Goal: Answer question/provide support: Share knowledge or assist other users

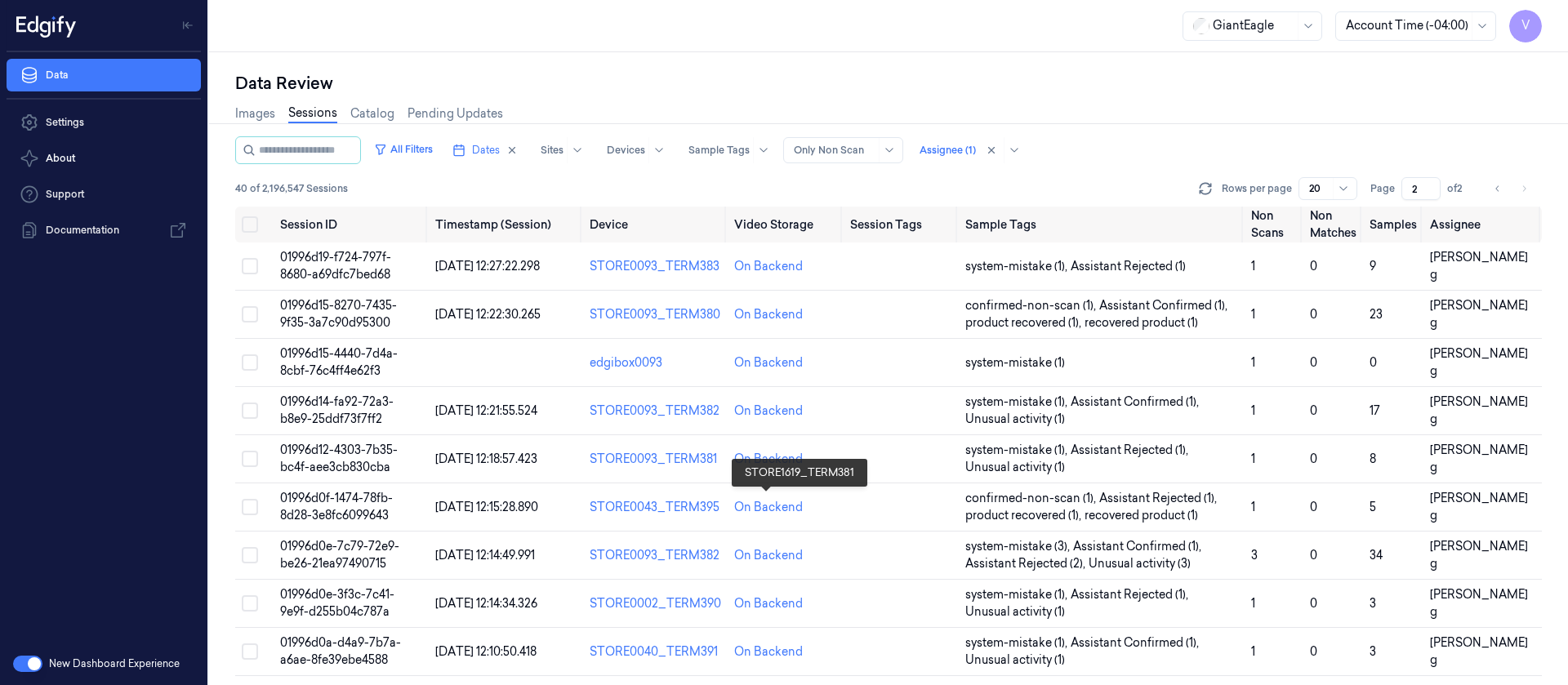
scroll to position [567, 0]
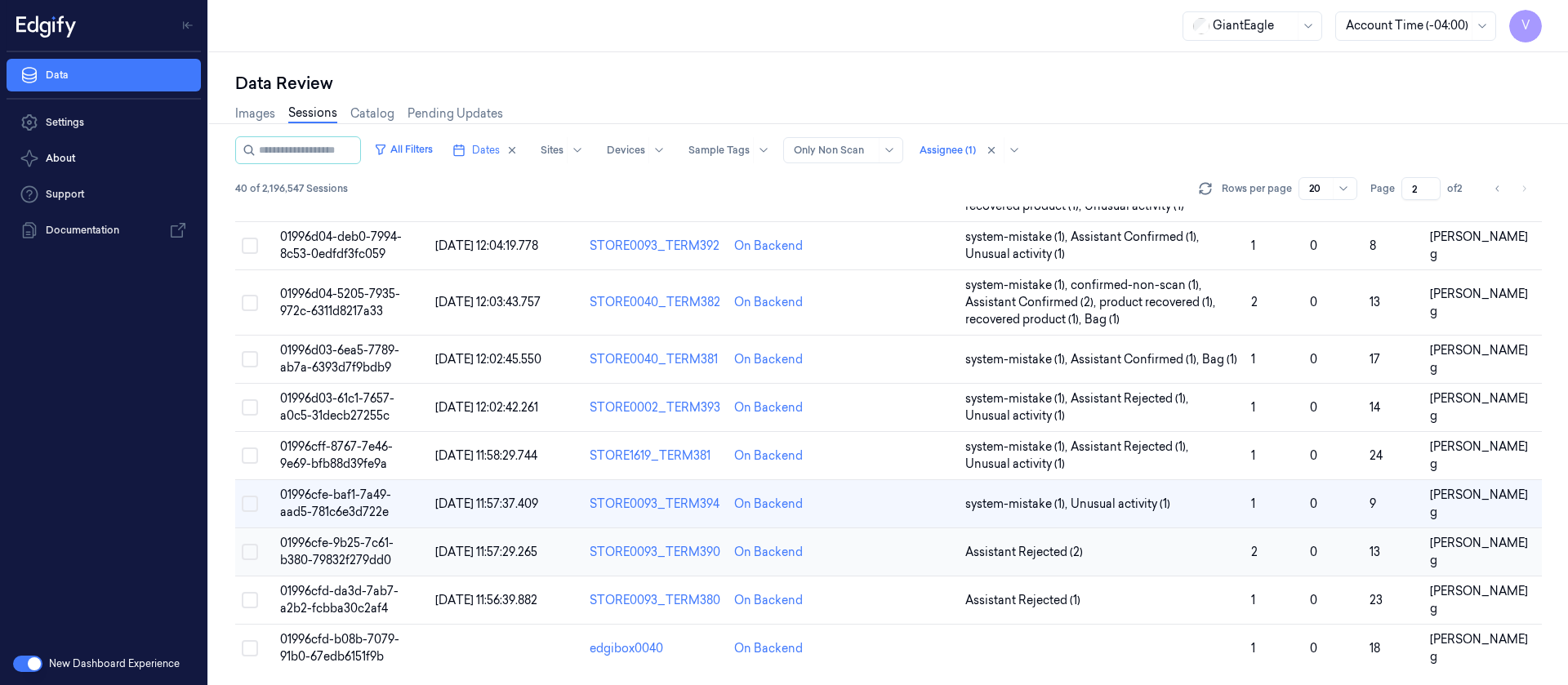
click at [902, 549] on td at bounding box center [901, 551] width 115 height 48
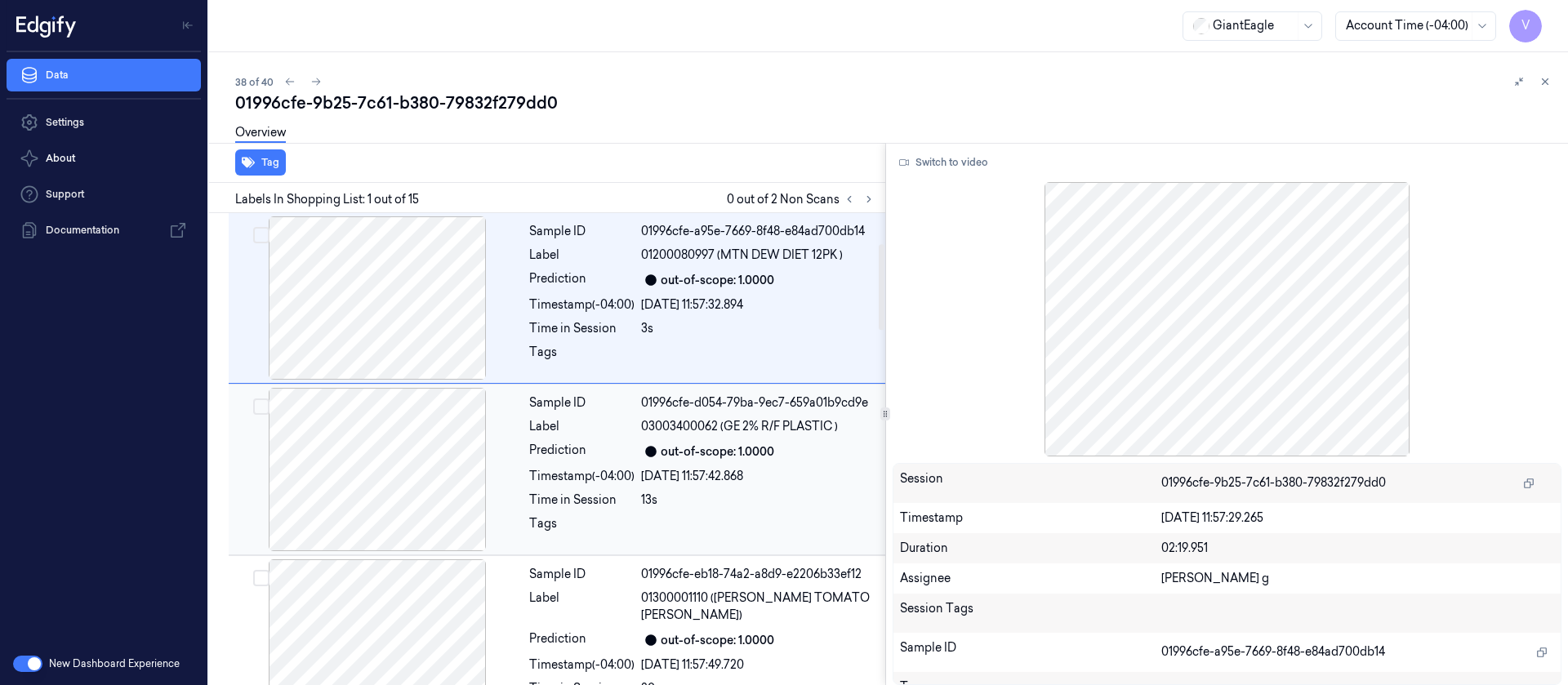
scroll to position [490, 0]
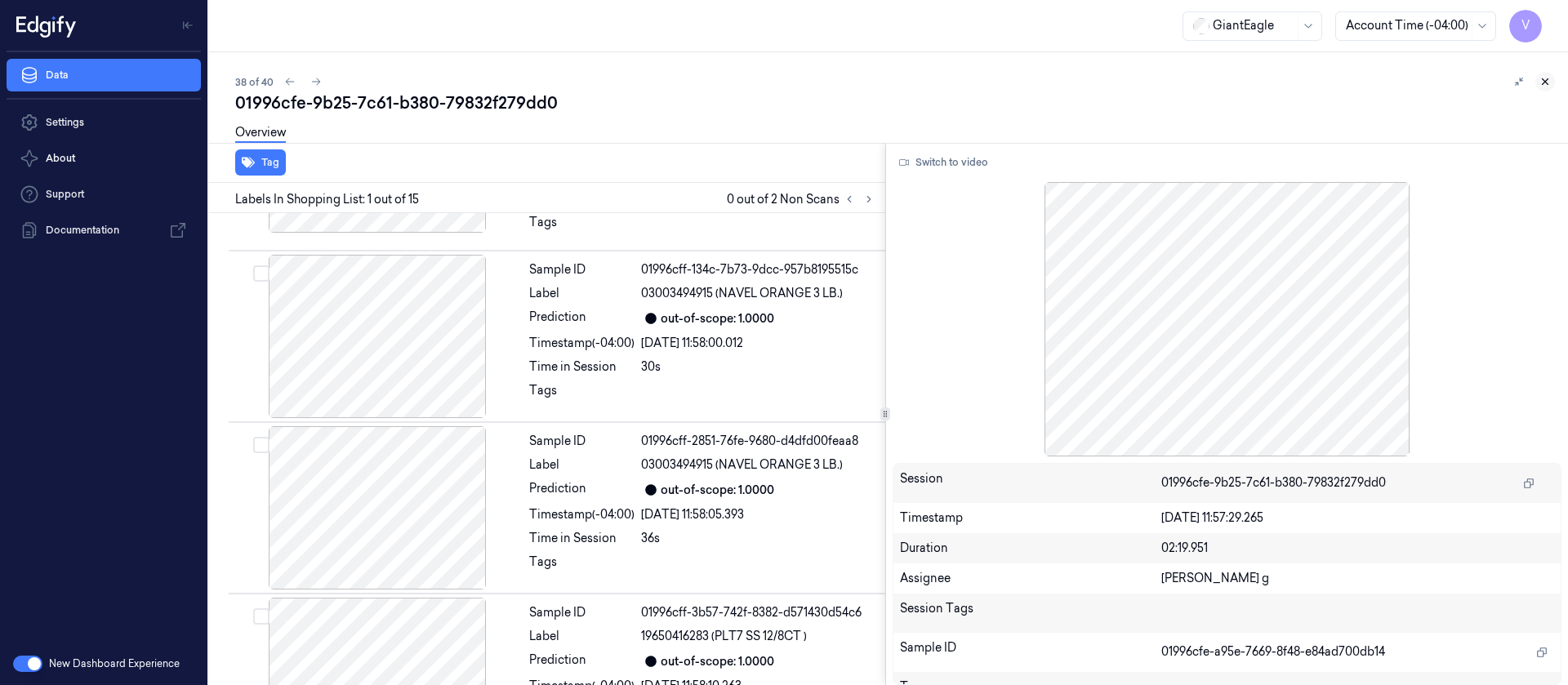
click at [1552, 86] on button at bounding box center [1545, 82] width 20 height 20
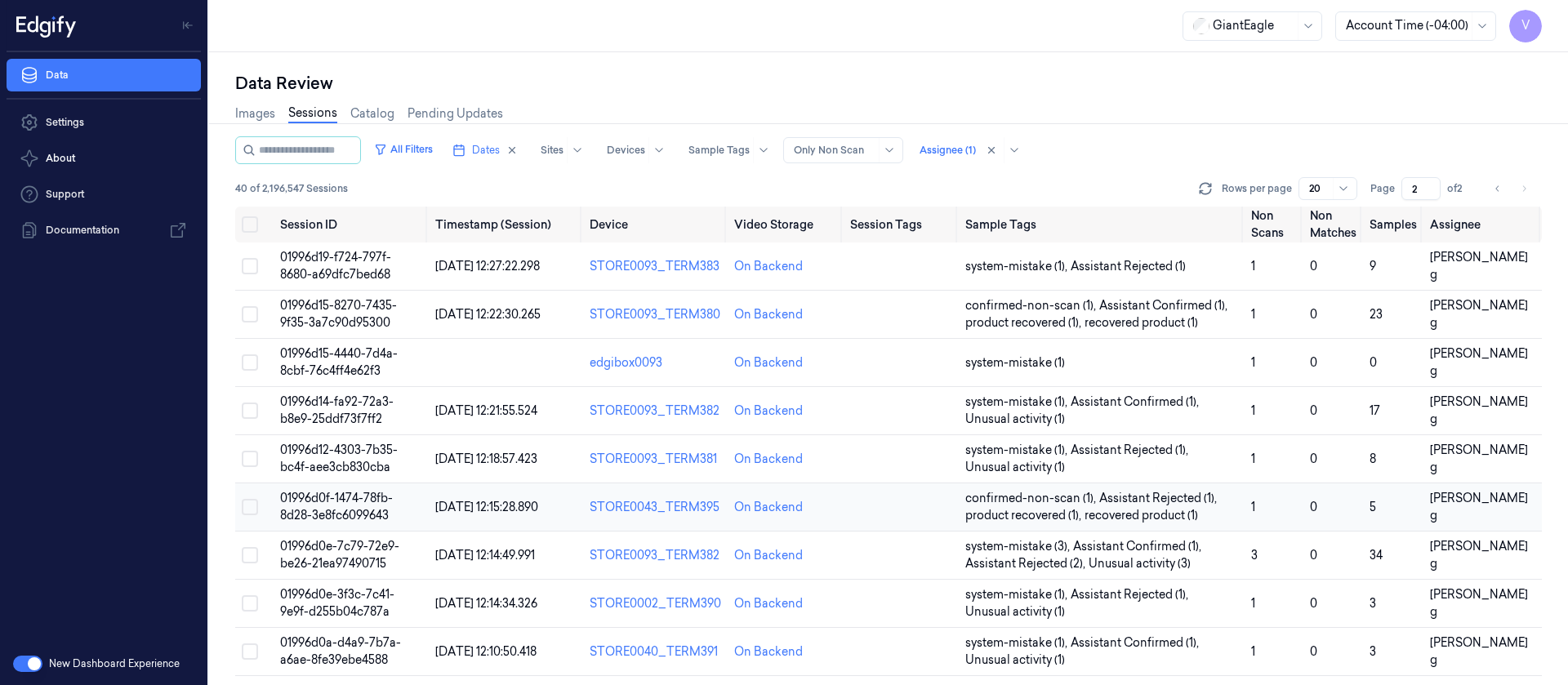
click at [367, 506] on span "01996d0f-1474-78fb-8d28-3e8fc6099643" at bounding box center [336, 506] width 112 height 32
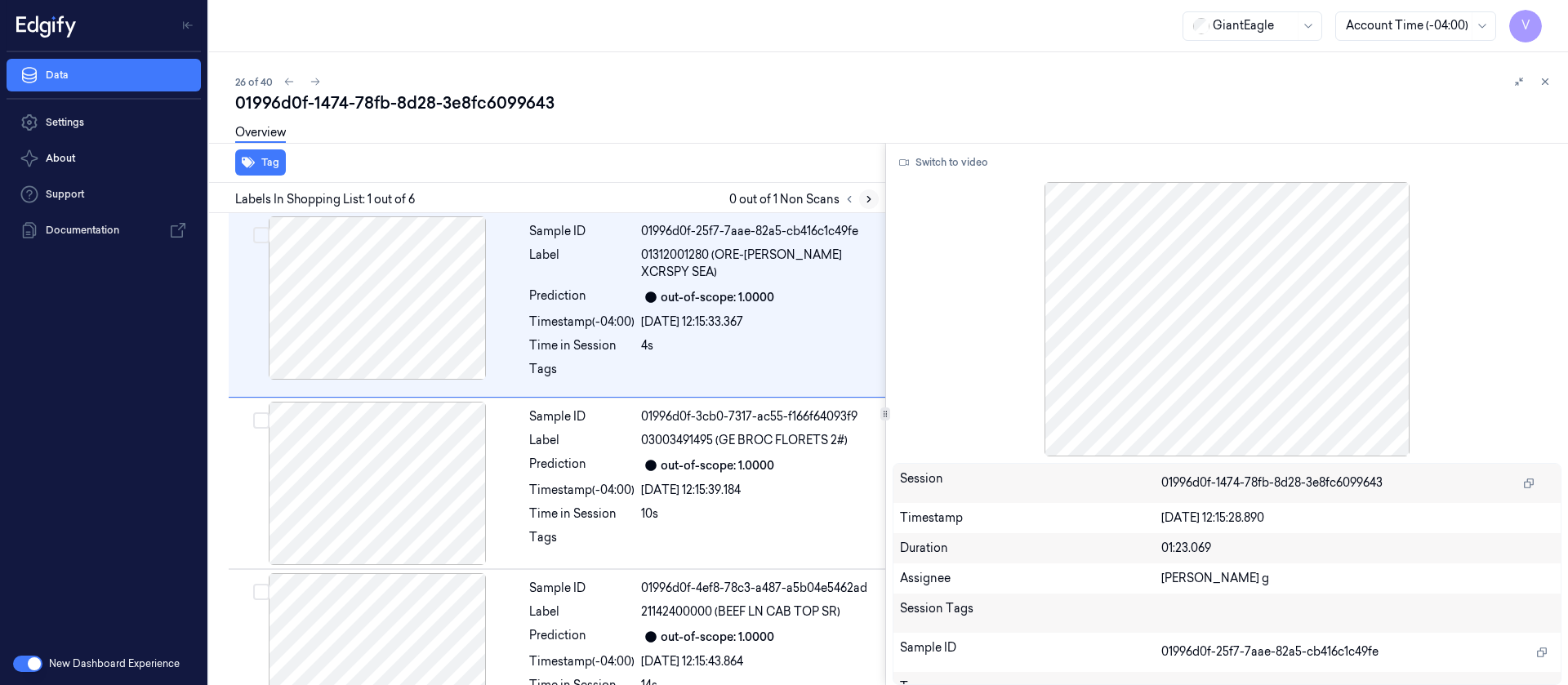
click at [869, 205] on button at bounding box center [869, 199] width 20 height 20
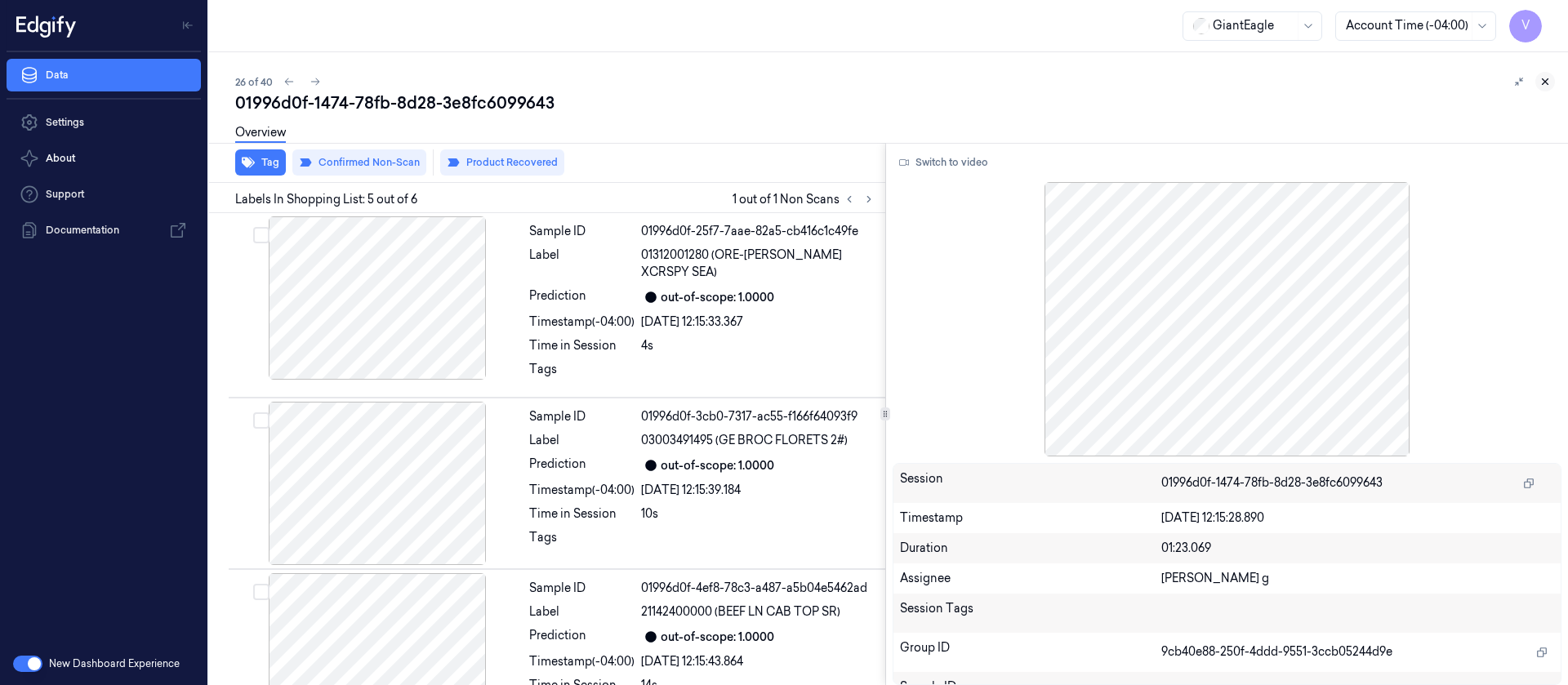
click at [1550, 82] on button at bounding box center [1545, 82] width 20 height 20
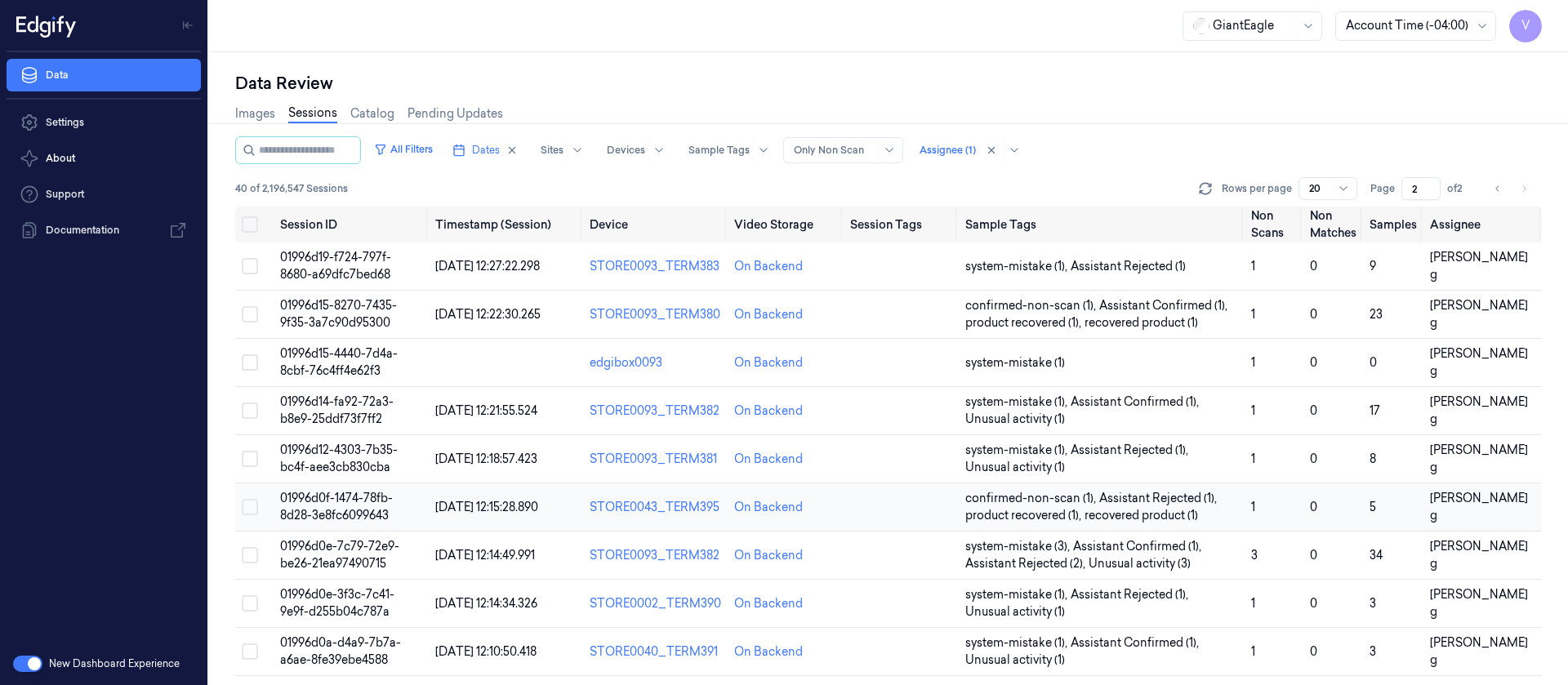
scroll to position [567, 0]
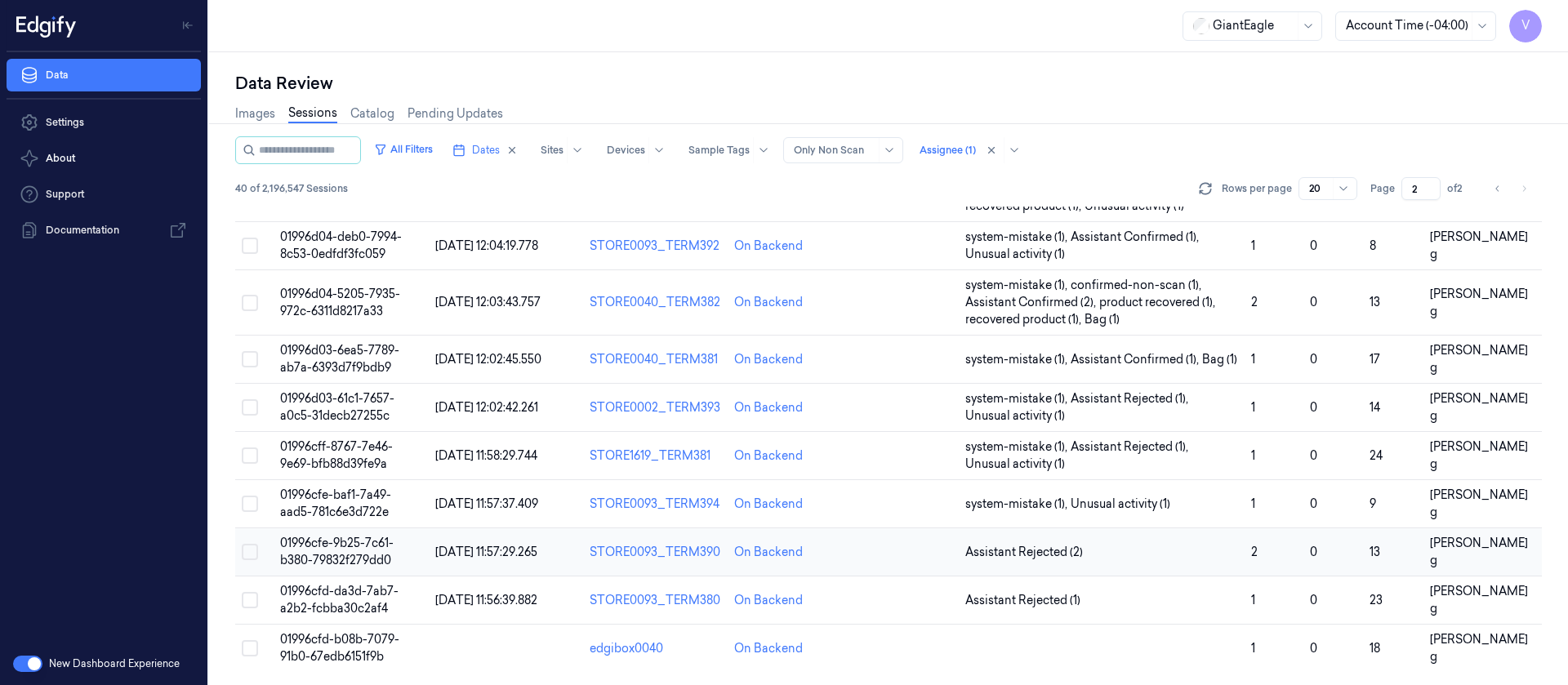
click at [900, 565] on td at bounding box center [901, 551] width 115 height 48
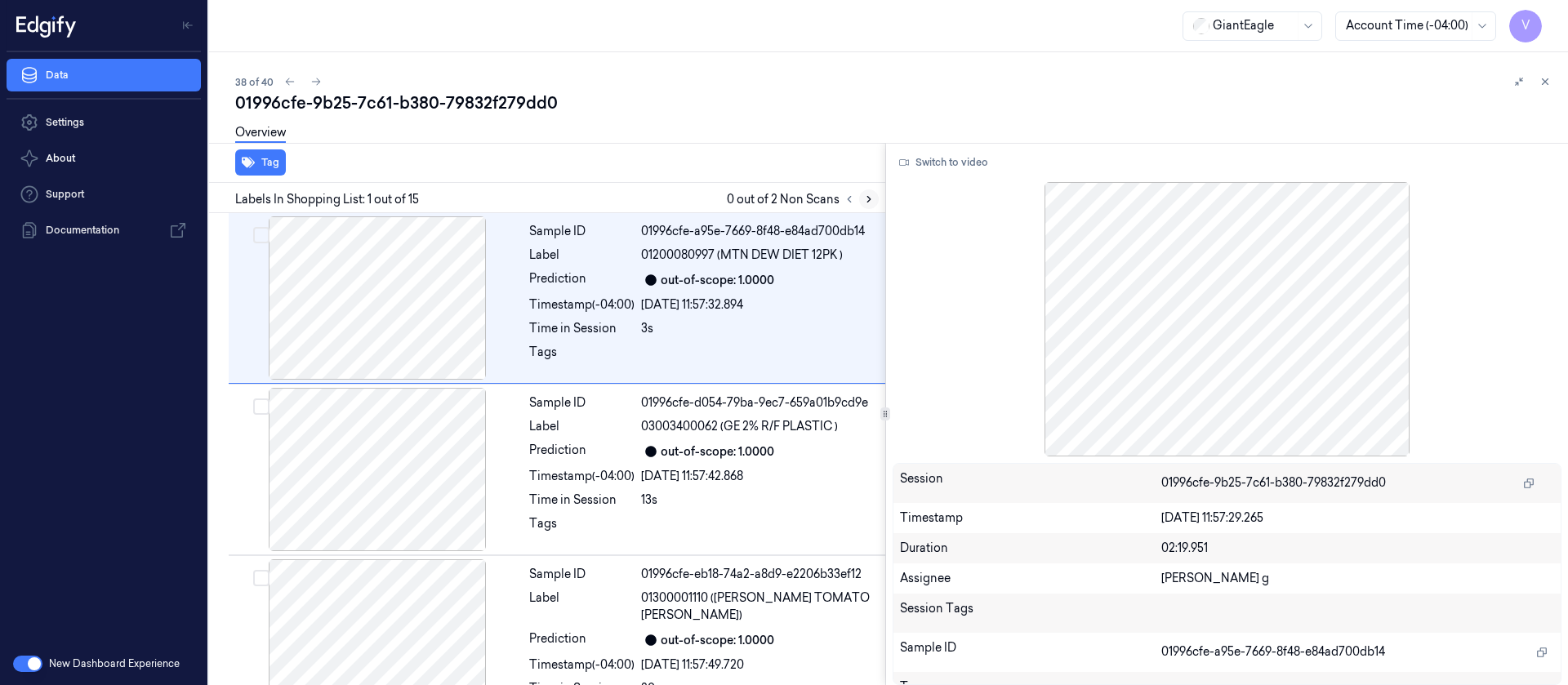
click at [866, 197] on icon at bounding box center [869, 199] width 12 height 12
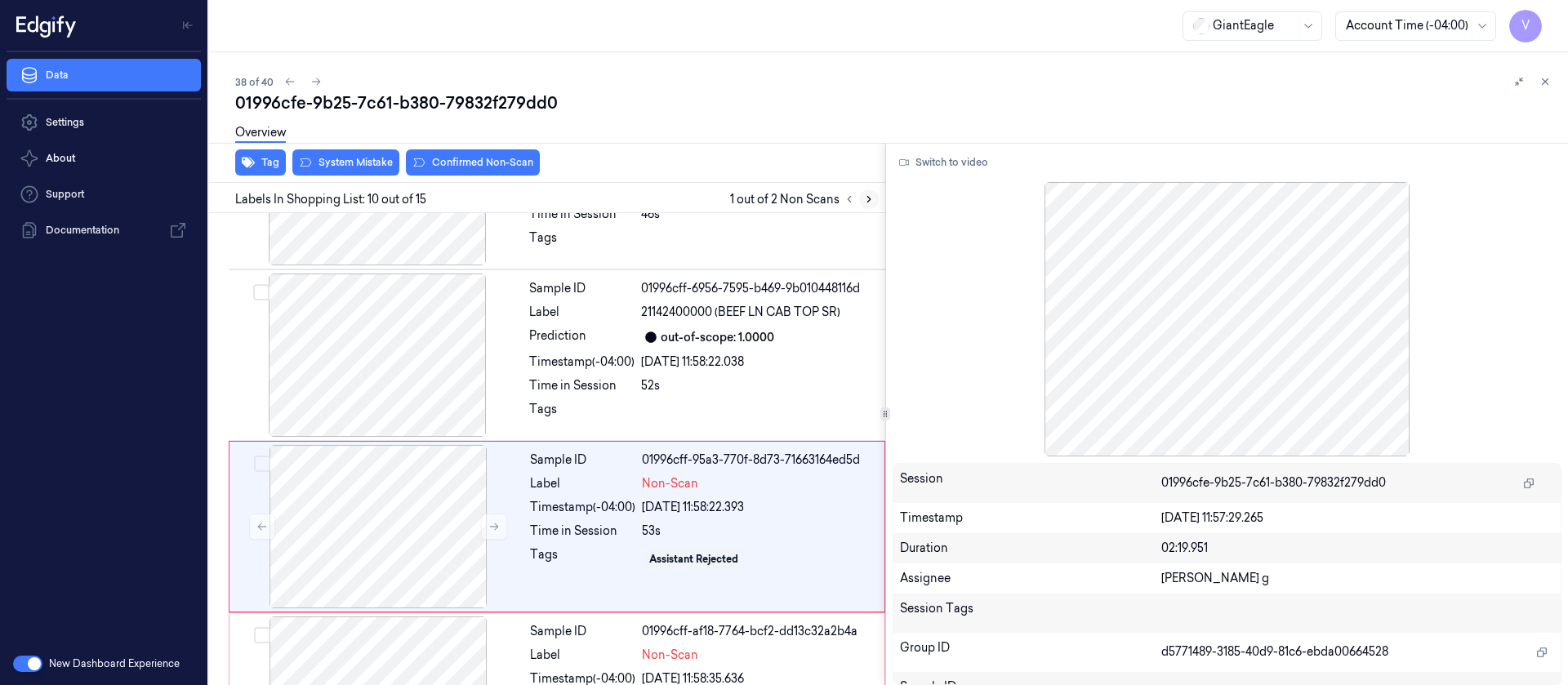
scroll to position [1391, 0]
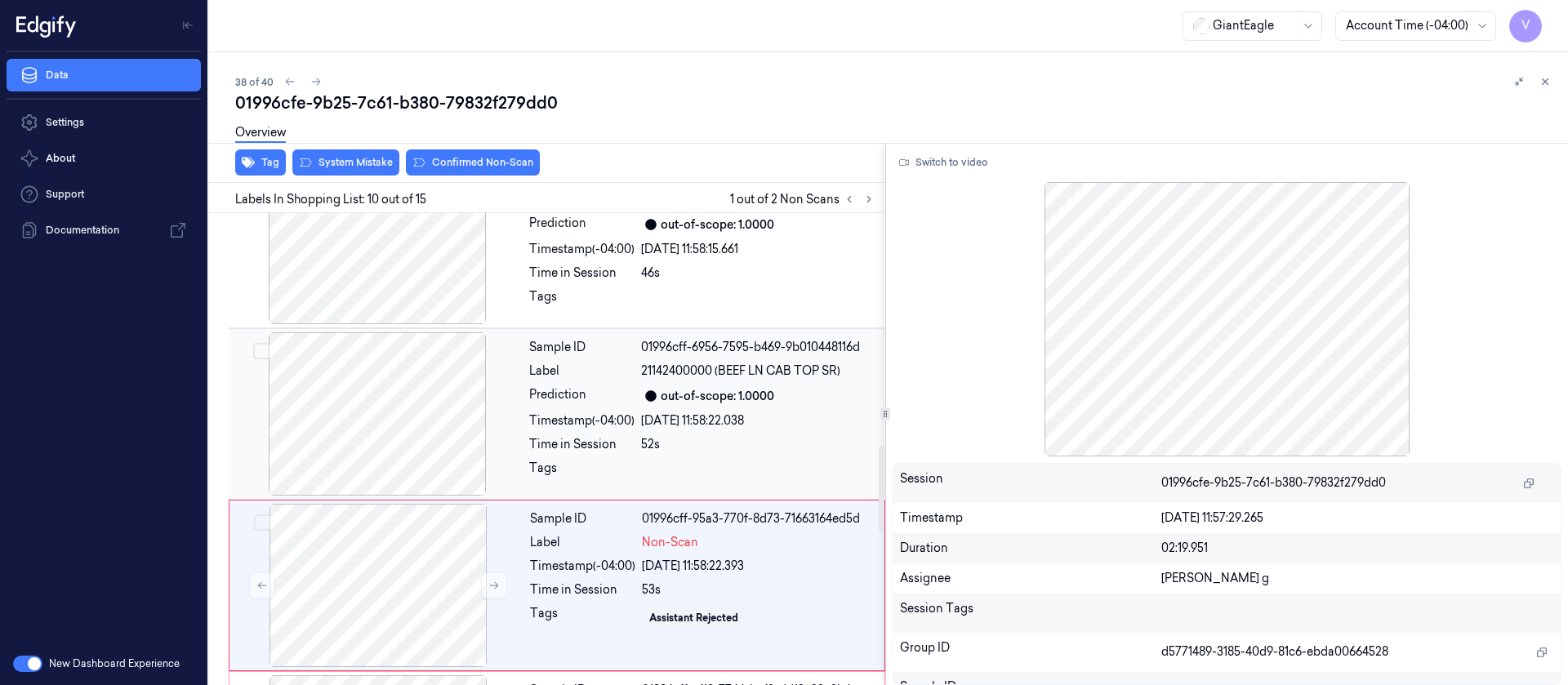
click at [394, 344] on div at bounding box center [378, 413] width 291 height 163
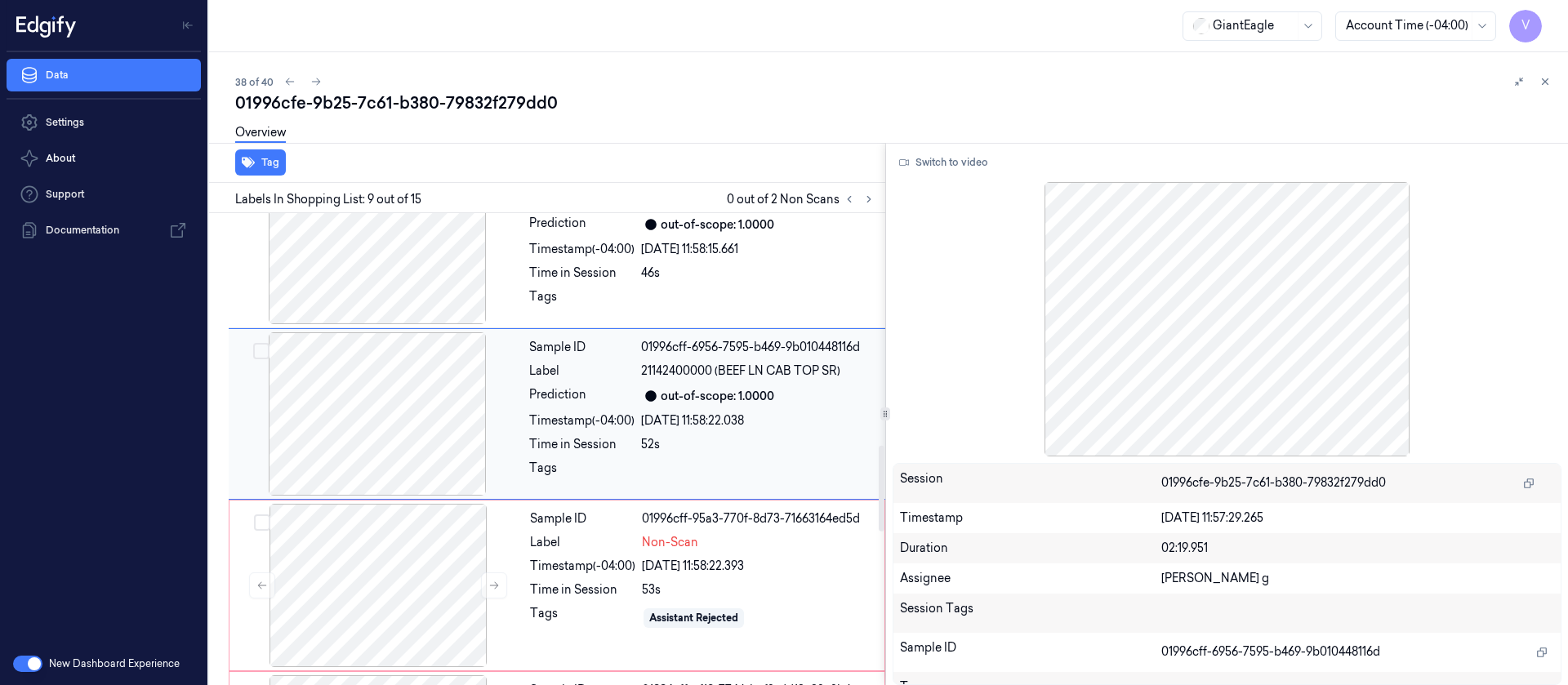
scroll to position [1220, 0]
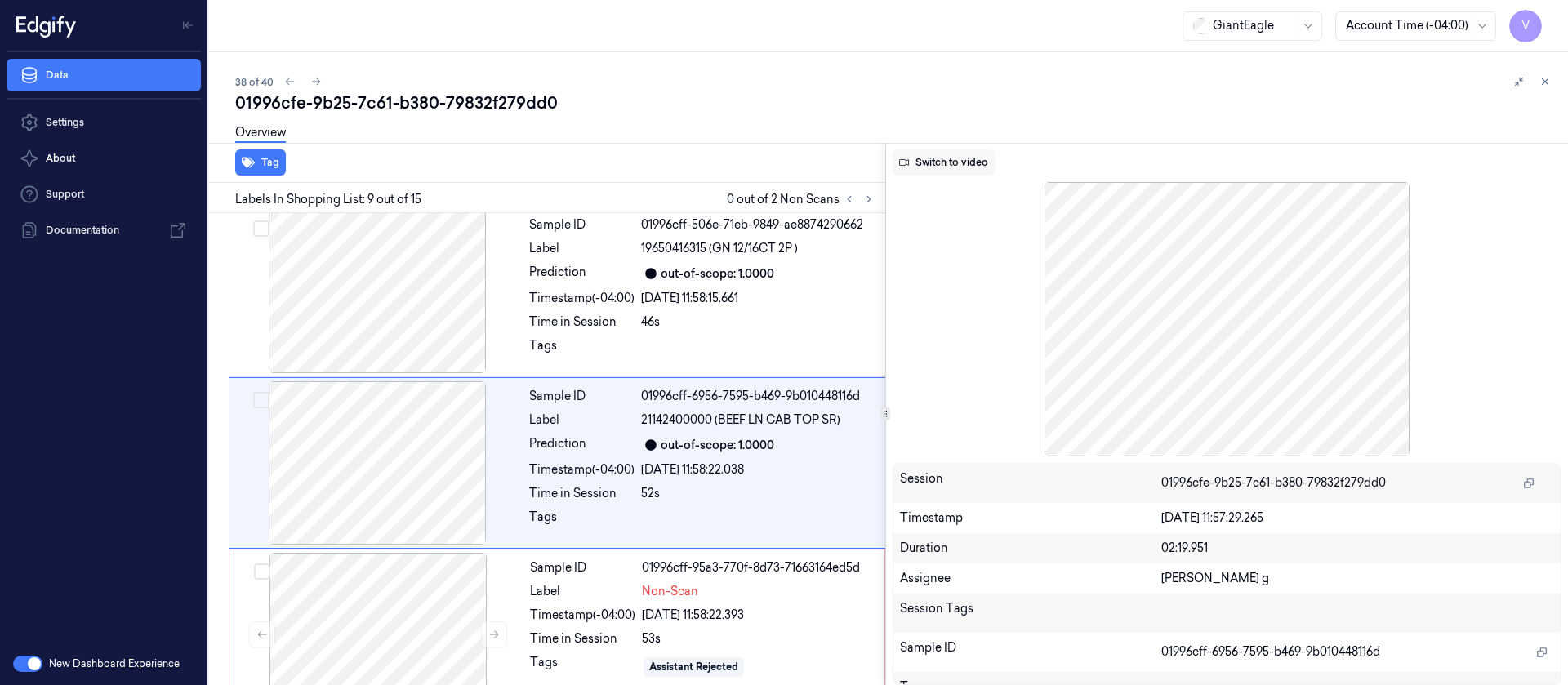
click at [970, 169] on button "Switch to video" at bounding box center [943, 162] width 103 height 26
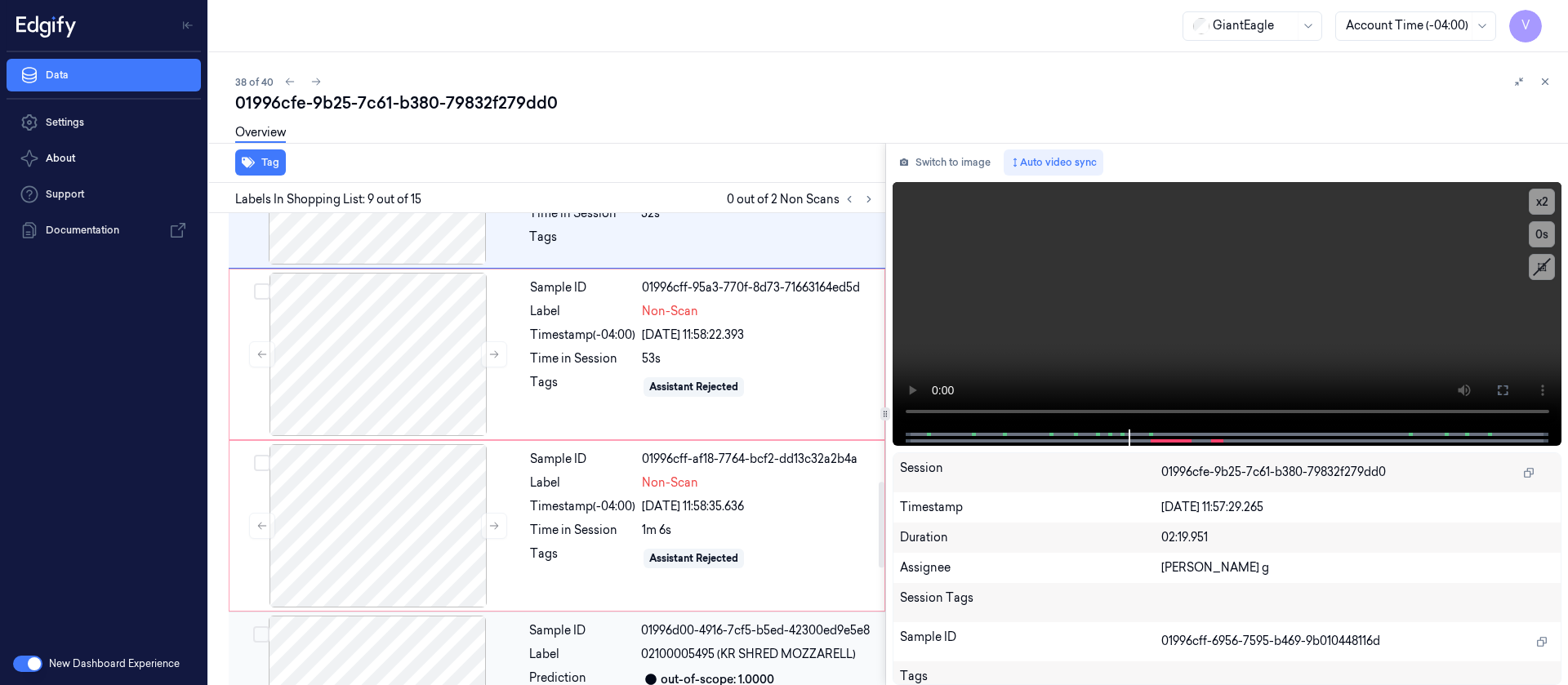
scroll to position [1465, 0]
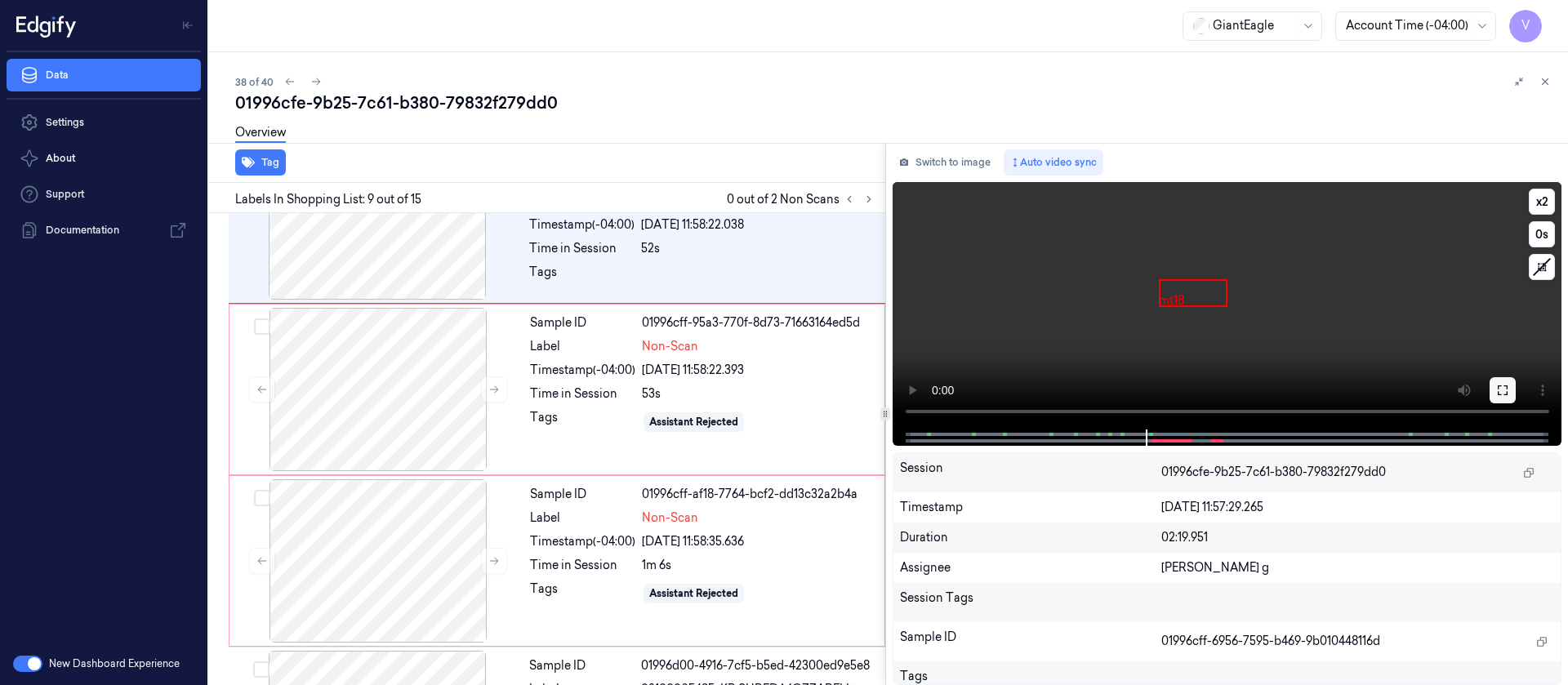
click at [1506, 391] on icon at bounding box center [1503, 390] width 10 height 10
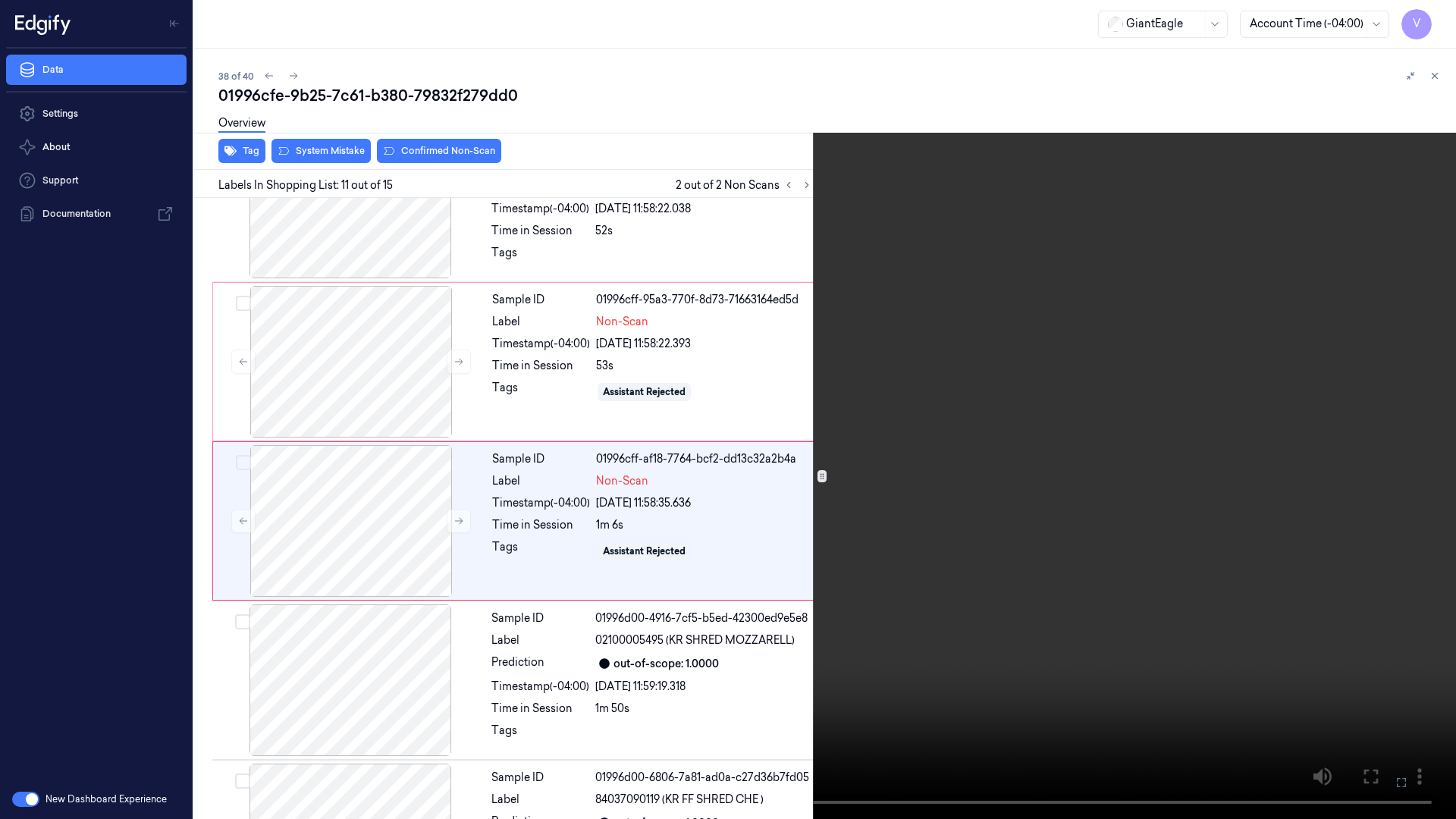
click at [0, 0] on icon at bounding box center [0, 0] width 0 height 0
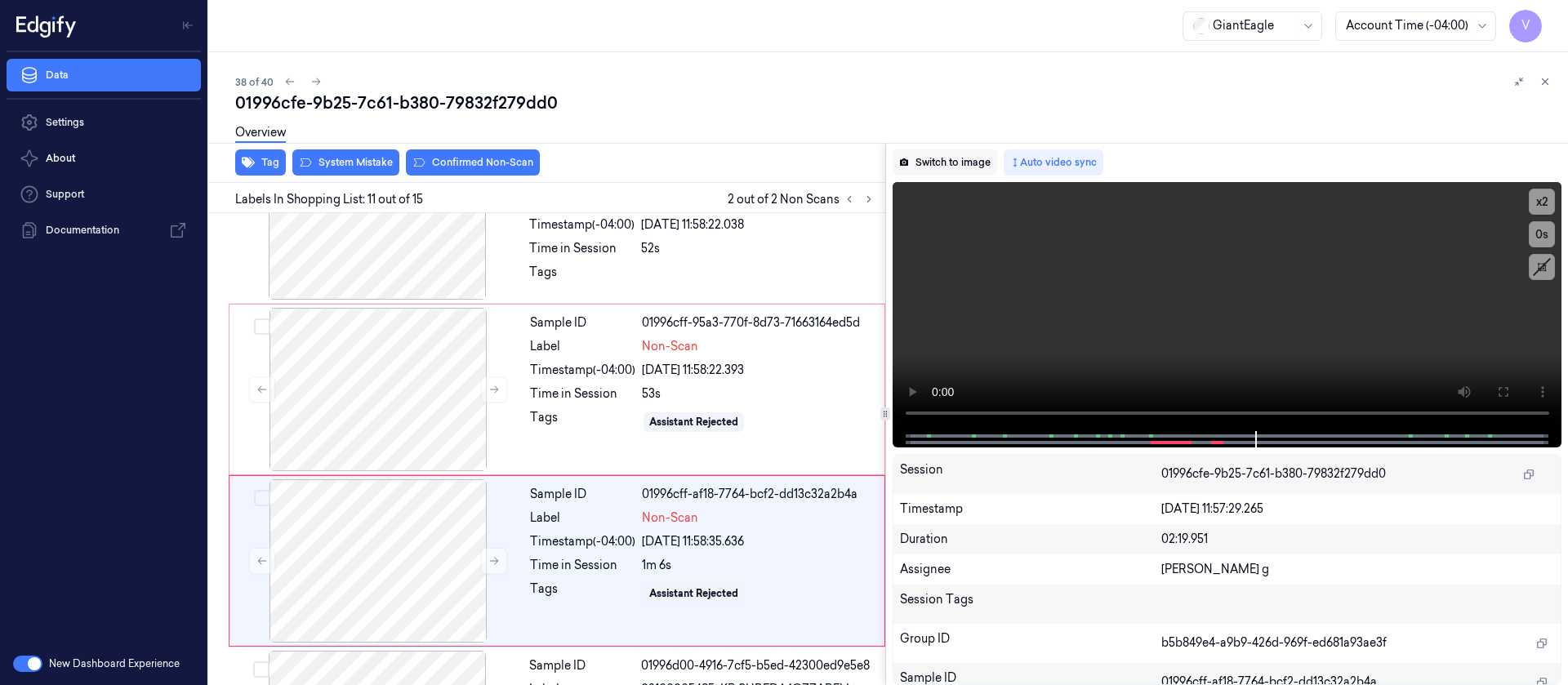
click at [947, 165] on button "Switch to image" at bounding box center [944, 162] width 104 height 26
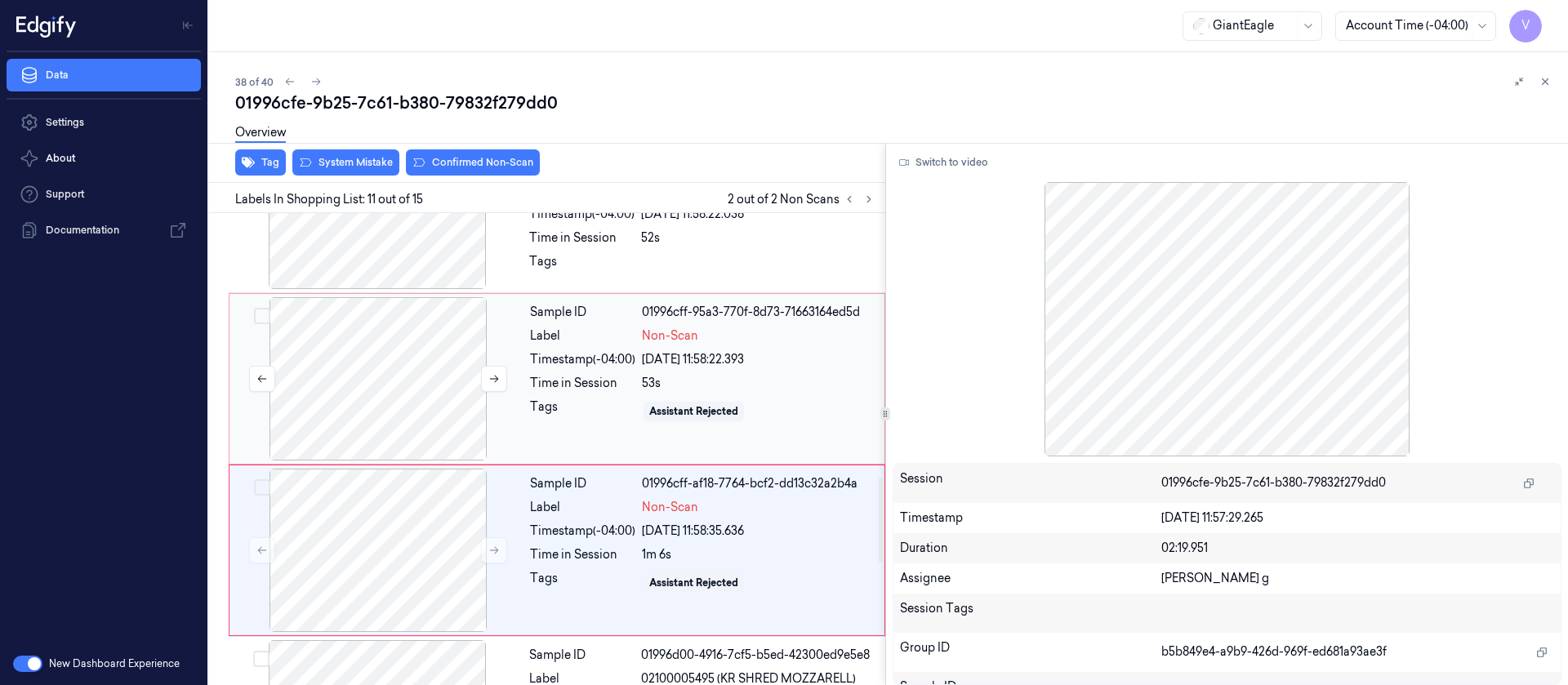
scroll to position [1440, 0]
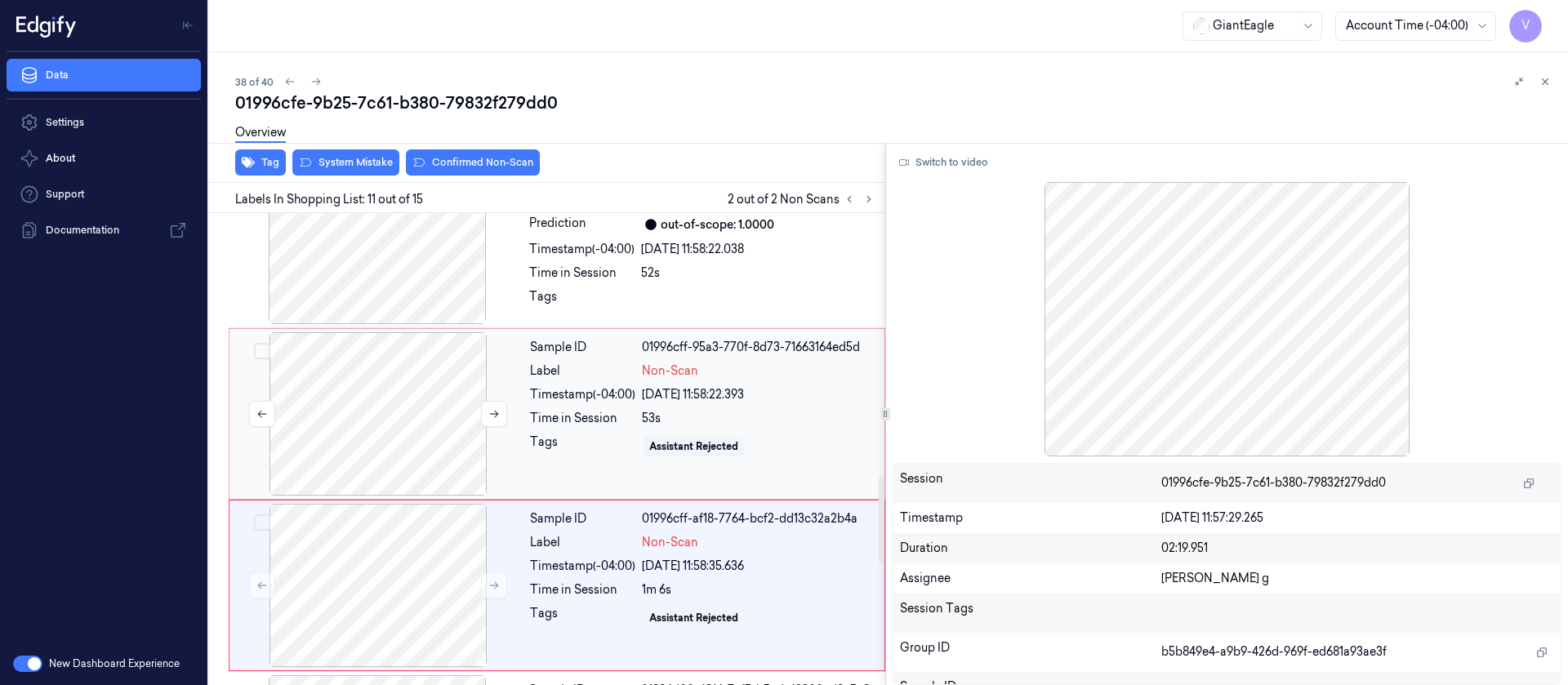
click at [414, 384] on div at bounding box center [378, 413] width 291 height 163
click at [661, 412] on div "21/09/2025 11:58:22.038" at bounding box center [758, 421] width 234 height 18
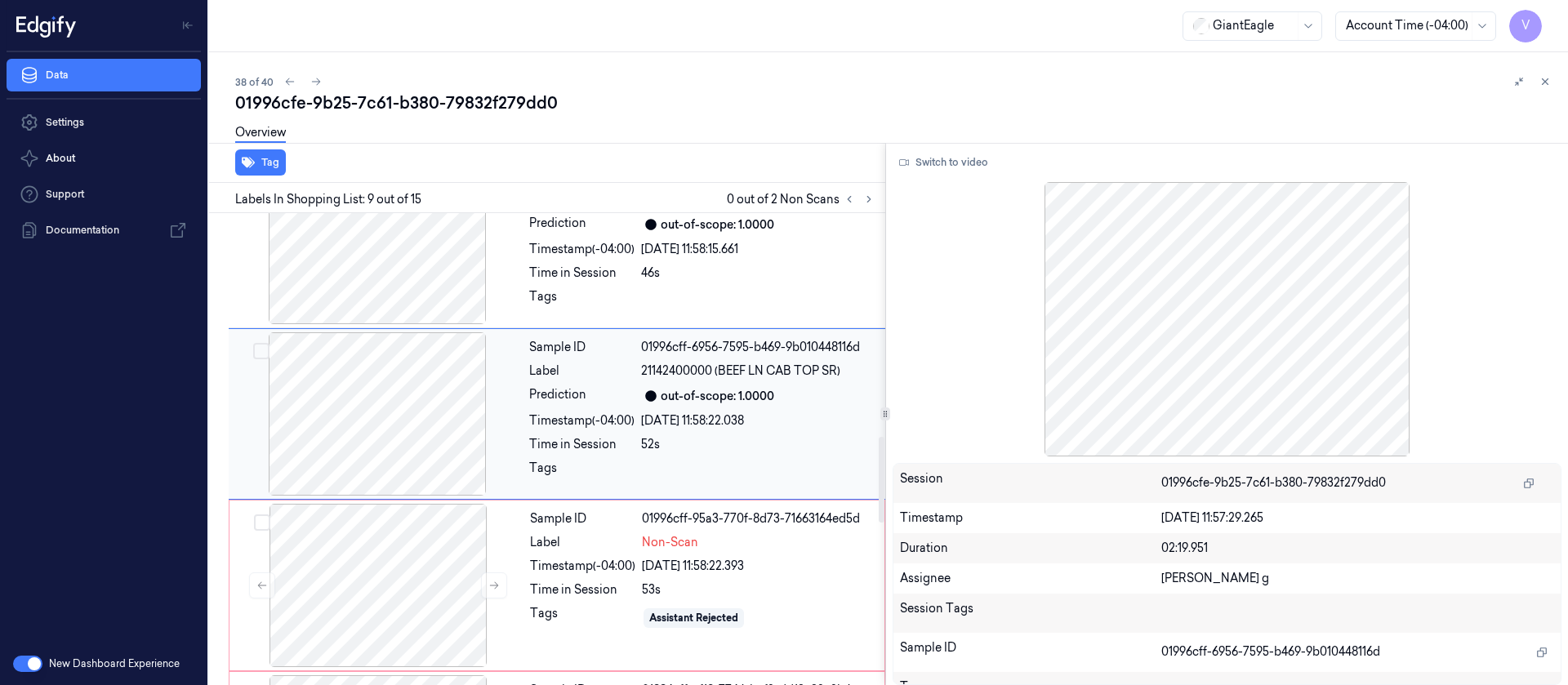
scroll to position [1220, 0]
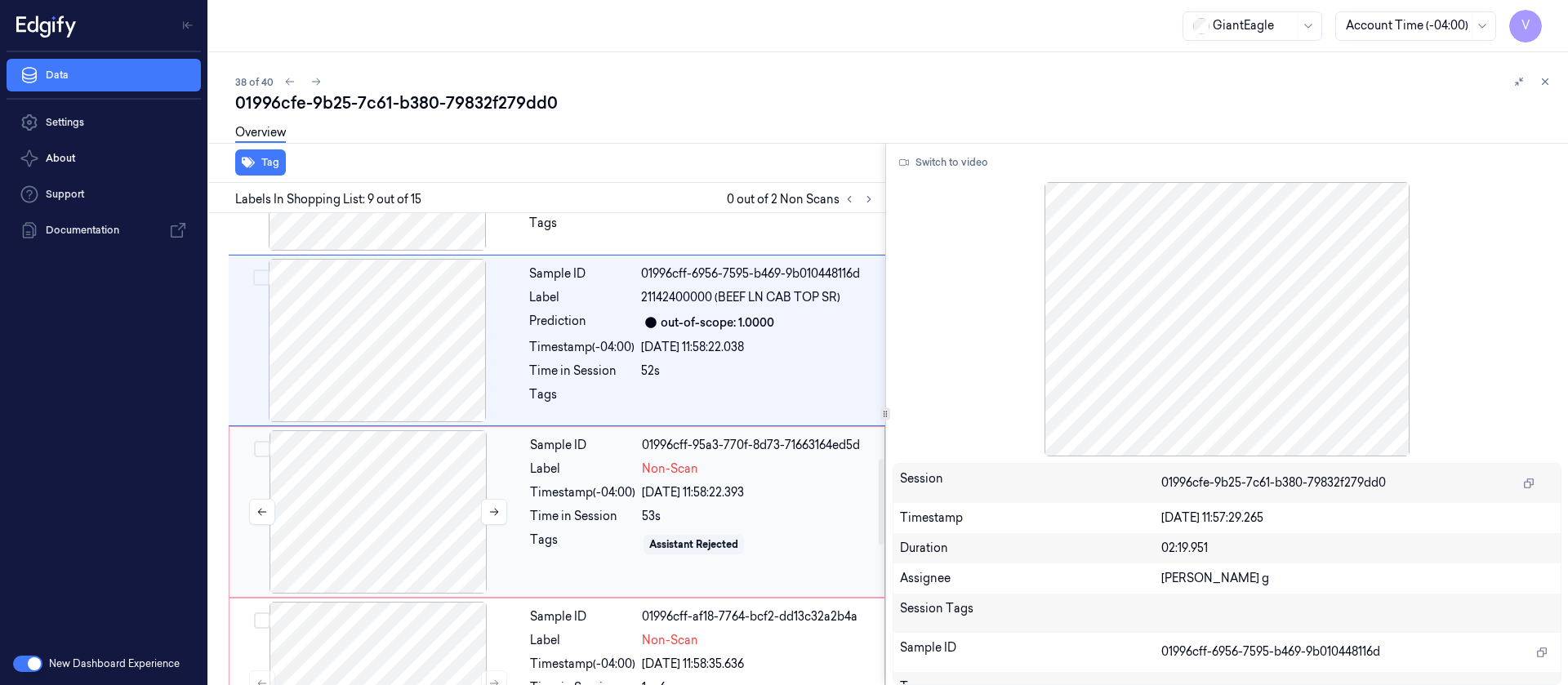
click at [392, 494] on div at bounding box center [378, 511] width 291 height 163
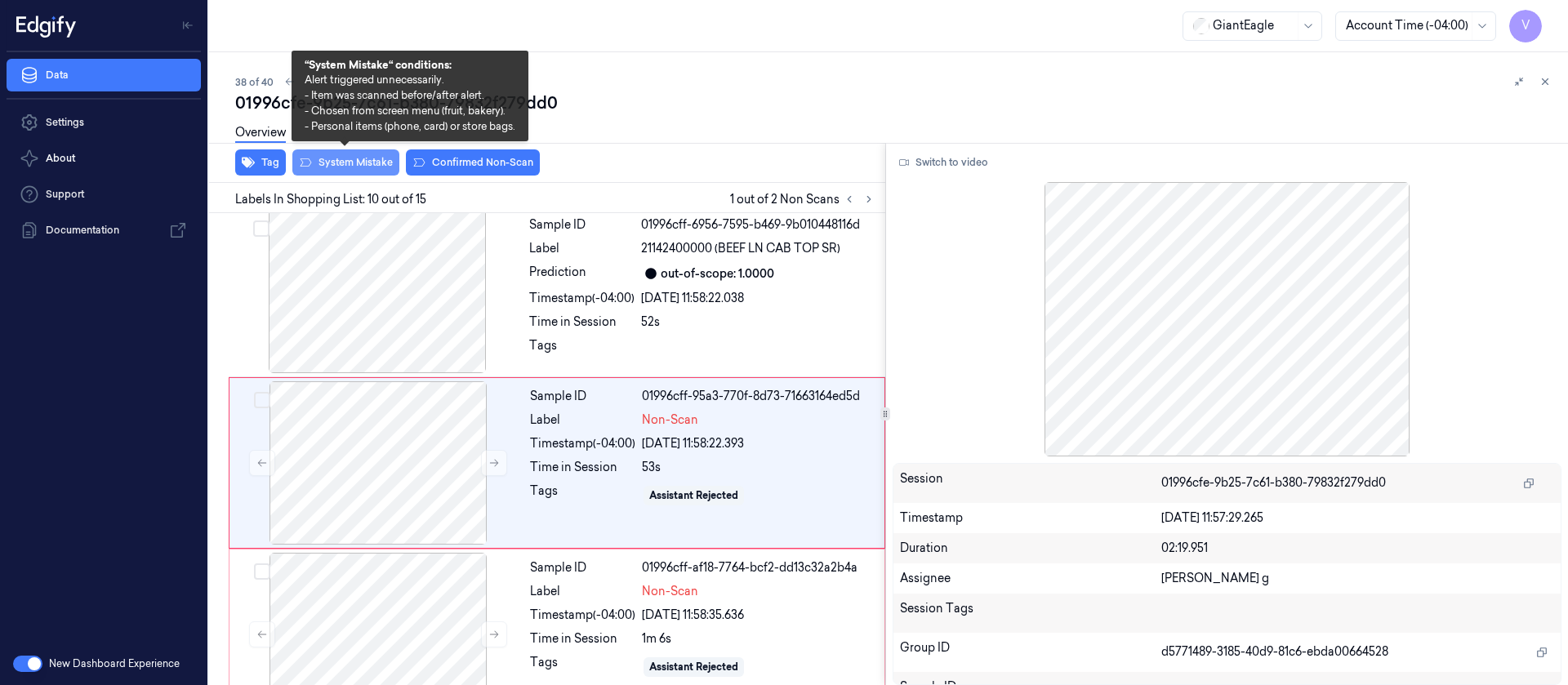
click at [333, 162] on button "System Mistake" at bounding box center [346, 162] width 107 height 26
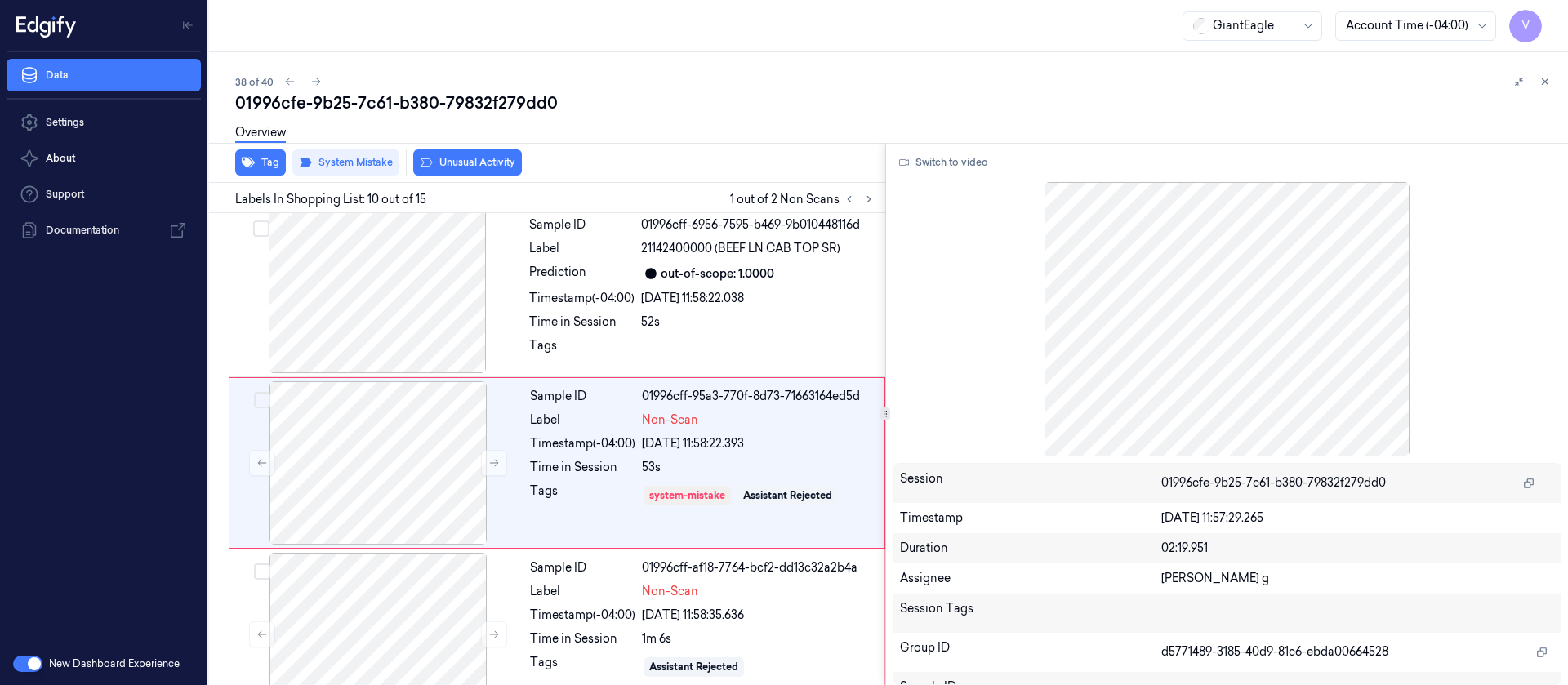
click at [449, 163] on button "Unusual Activity" at bounding box center [467, 162] width 108 height 26
click at [388, 570] on div at bounding box center [378, 633] width 291 height 163
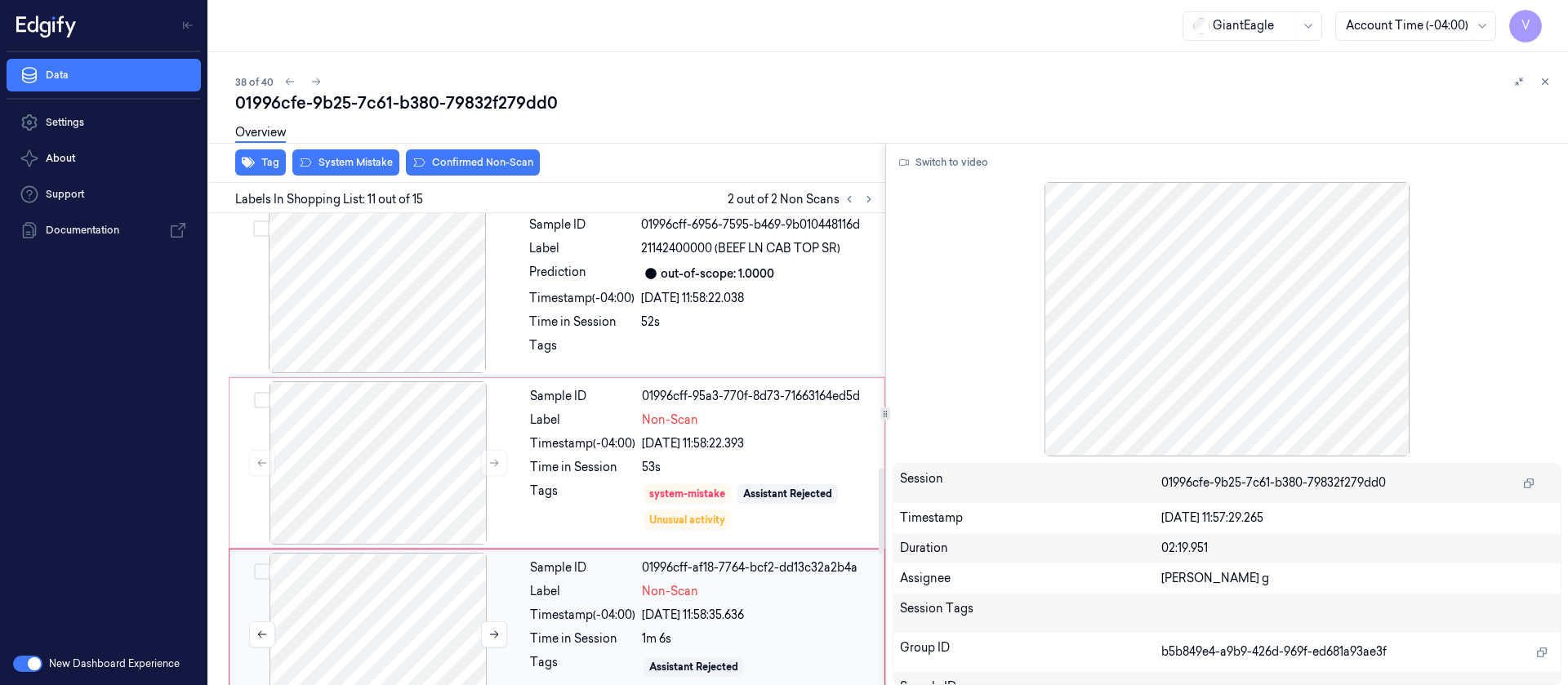
scroll to position [1563, 0]
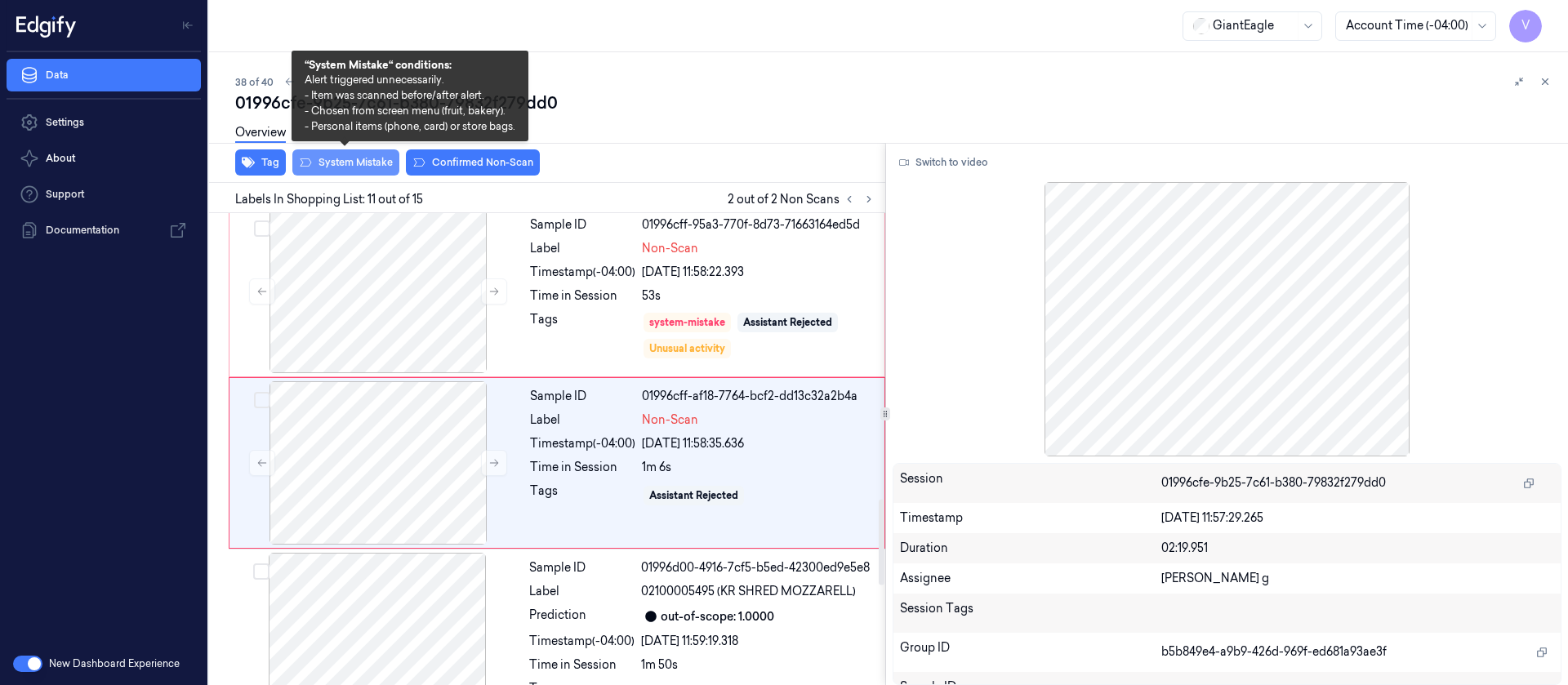
click at [359, 169] on button "System Mistake" at bounding box center [346, 162] width 107 height 26
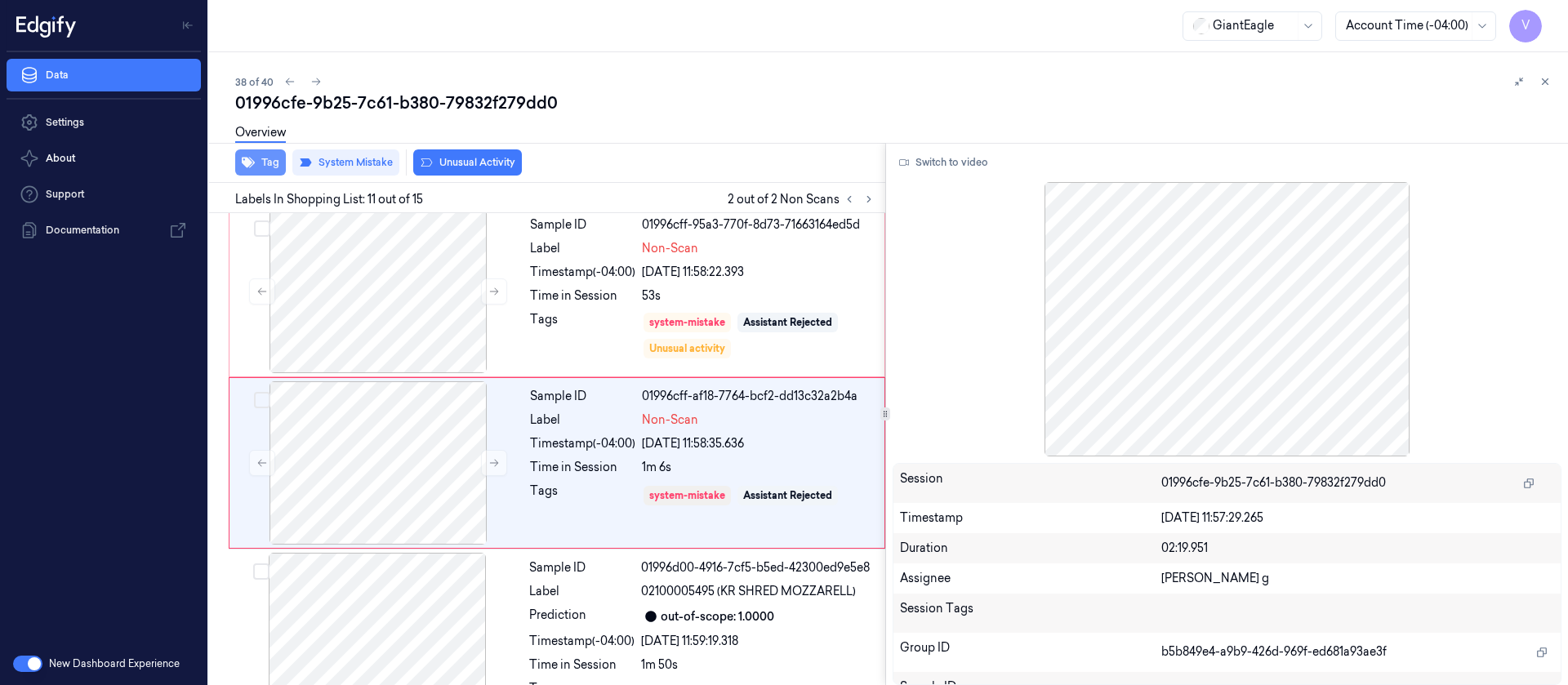
click at [272, 165] on button "Tag" at bounding box center [261, 162] width 51 height 26
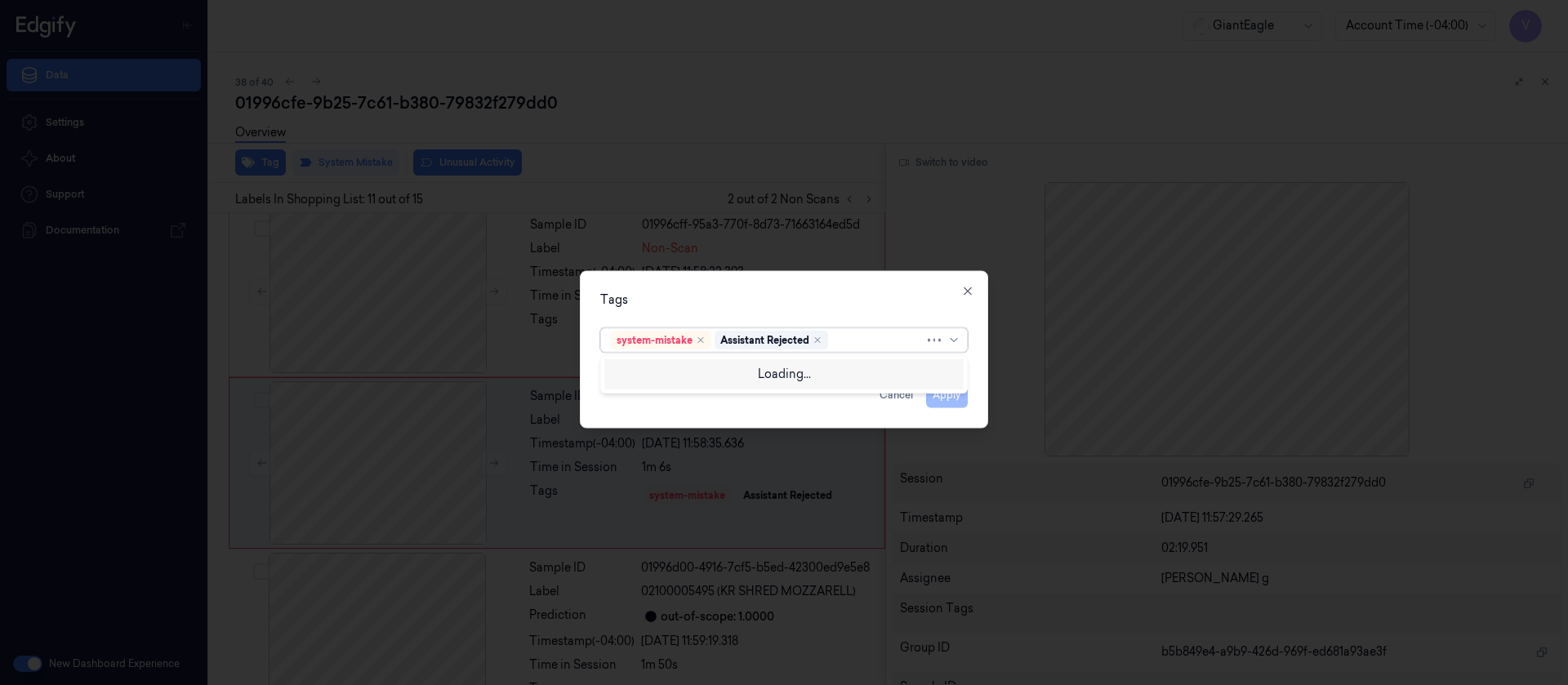
click at [853, 334] on div at bounding box center [877, 341] width 93 height 18
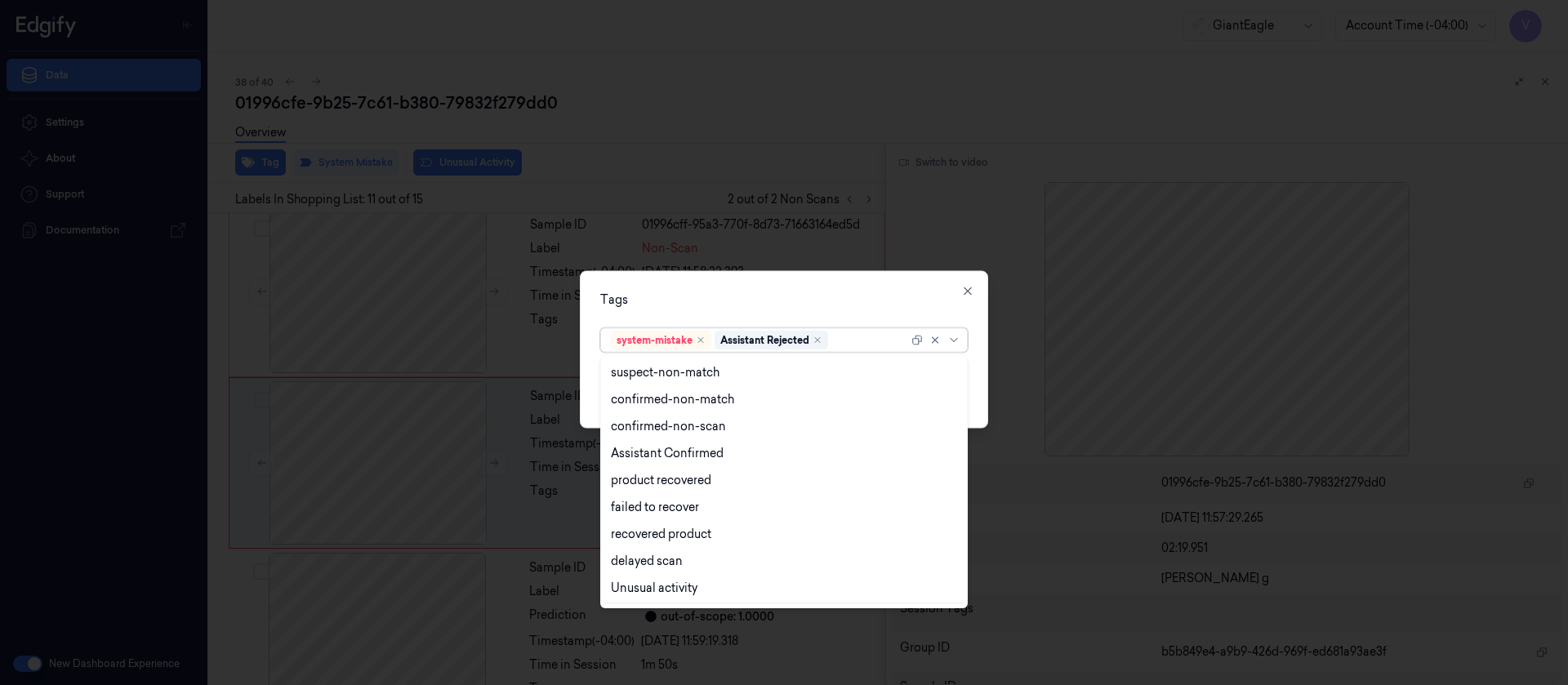
scroll to position [132, 0]
click at [633, 564] on div "Bag" at bounding box center [784, 564] width 347 height 18
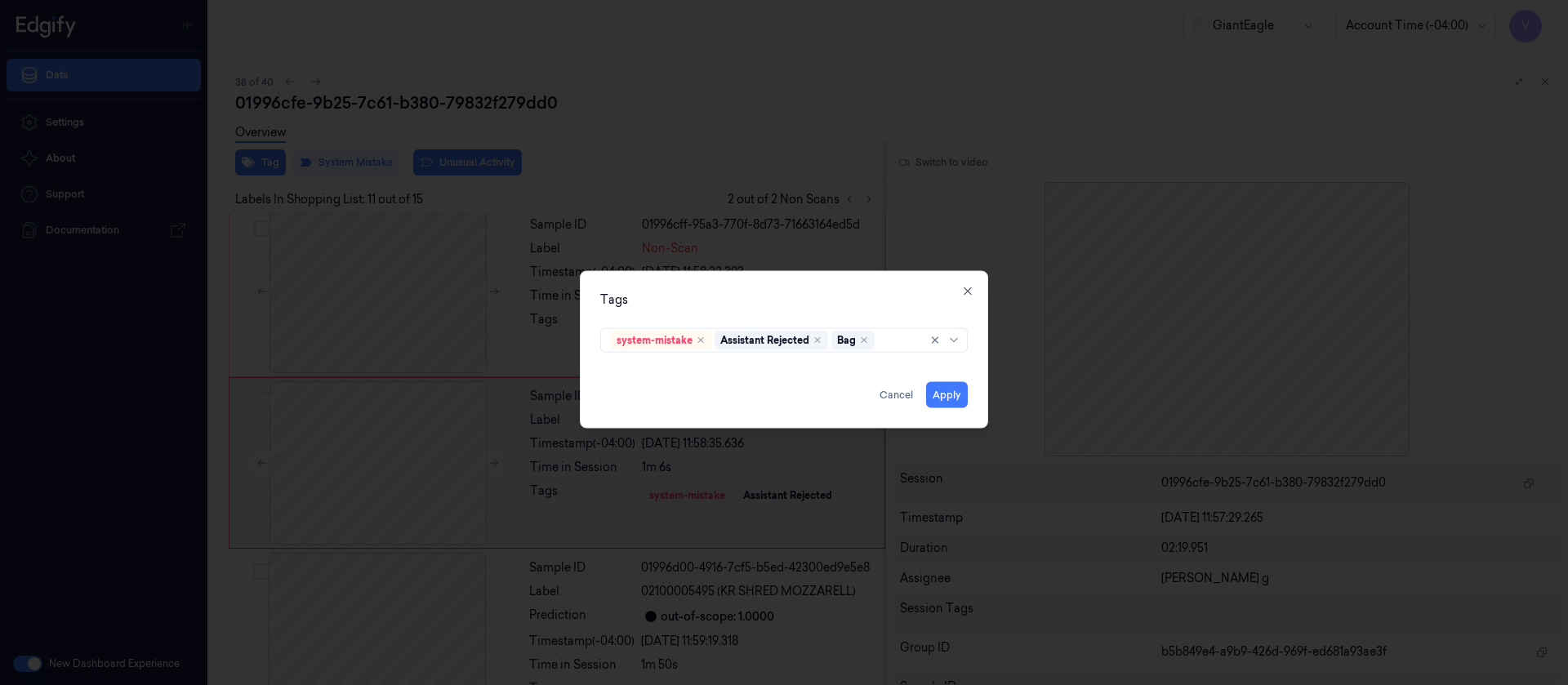
click at [793, 287] on div "Tags system-mistake Assistant Rejected Bag Apply Cancel Close" at bounding box center [784, 348] width 408 height 157
click at [934, 389] on button "Apply" at bounding box center [946, 394] width 42 height 26
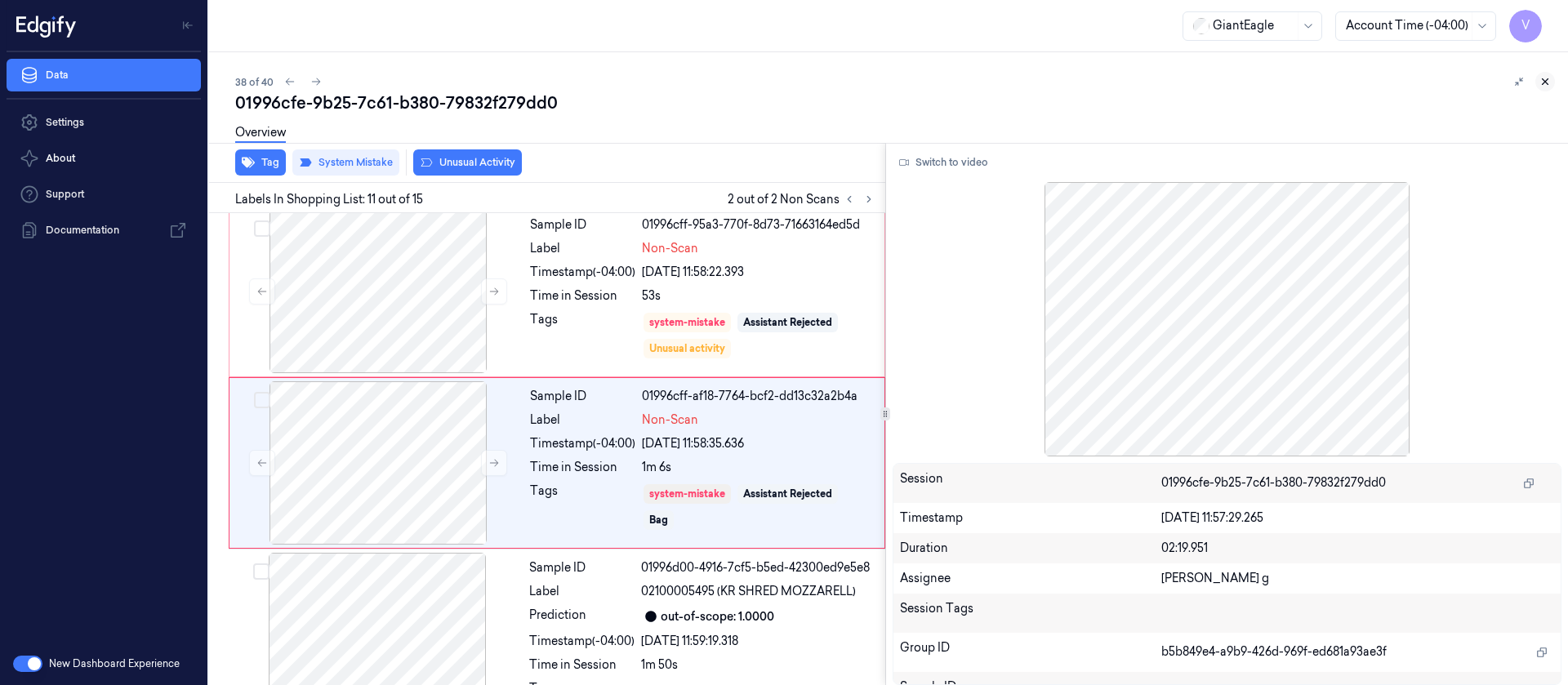
click at [1547, 83] on icon at bounding box center [1546, 82] width 6 height 6
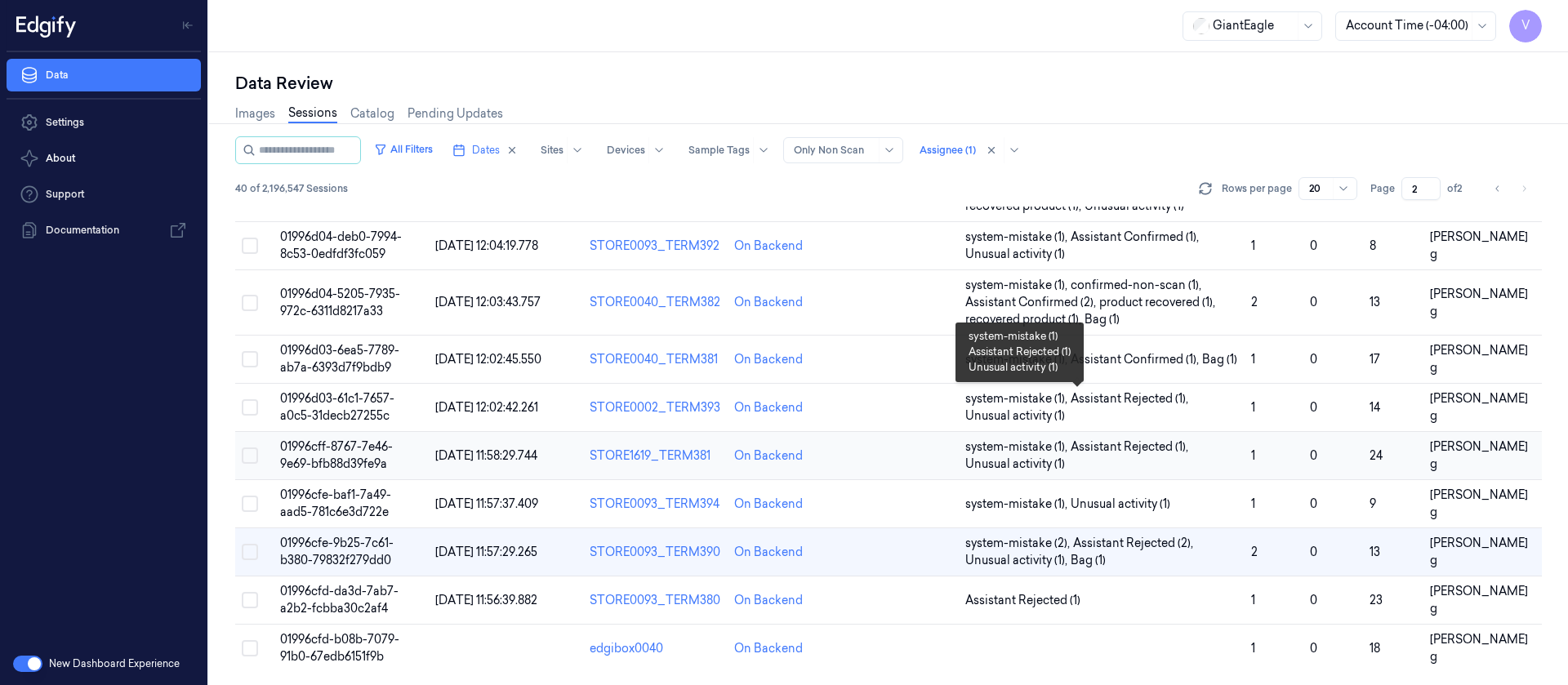
scroll to position [567, 0]
click at [918, 614] on td at bounding box center [901, 599] width 115 height 48
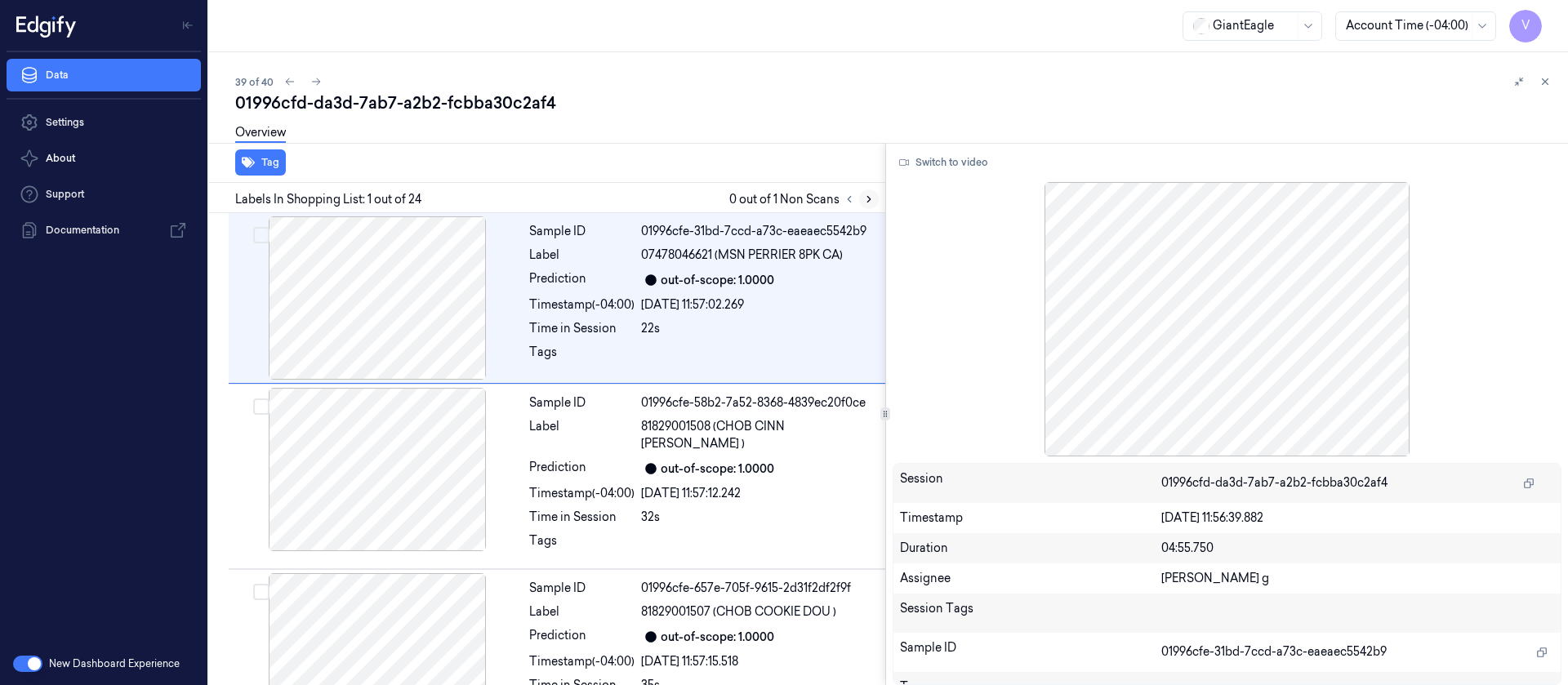
click at [864, 205] on button at bounding box center [869, 199] width 20 height 20
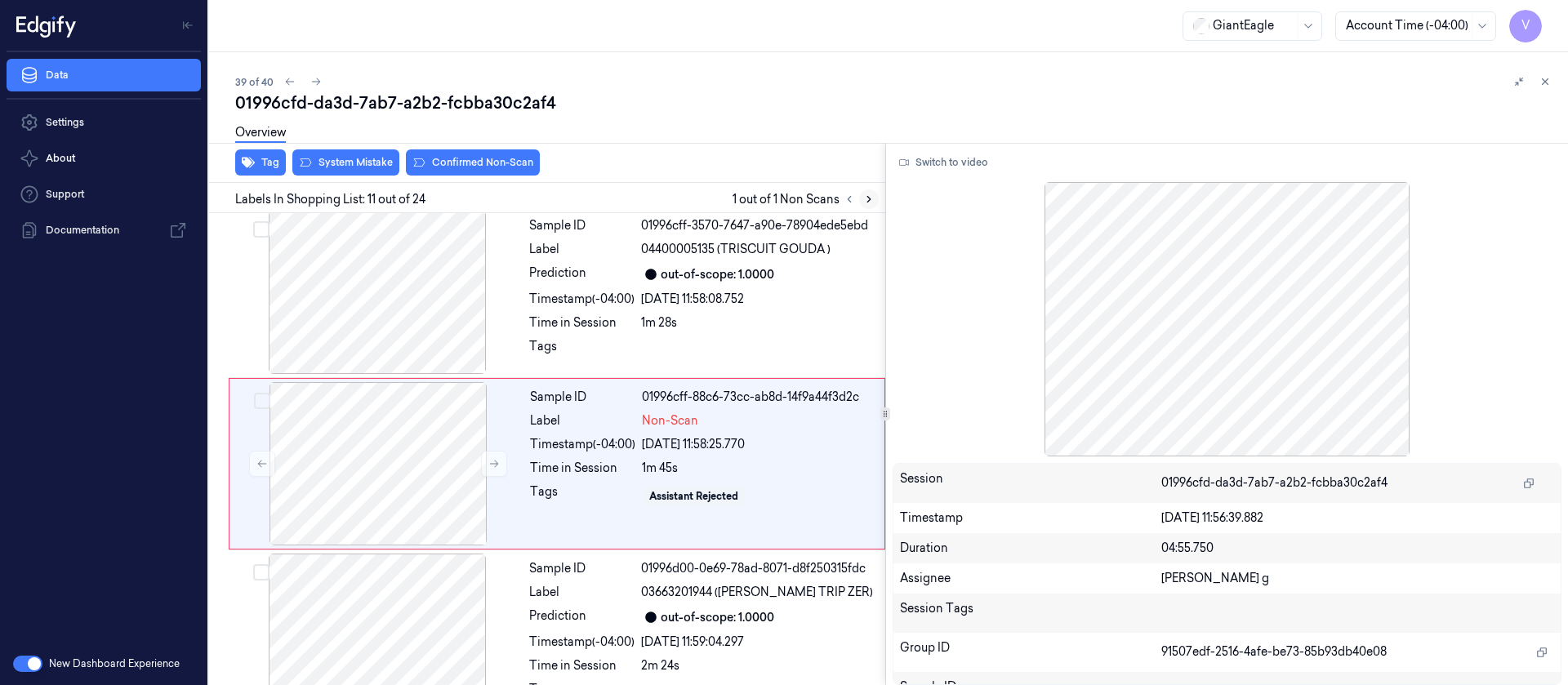
scroll to position [1563, 0]
click at [377, 462] on div at bounding box center [378, 463] width 291 height 163
click at [489, 457] on icon at bounding box center [494, 463] width 12 height 12
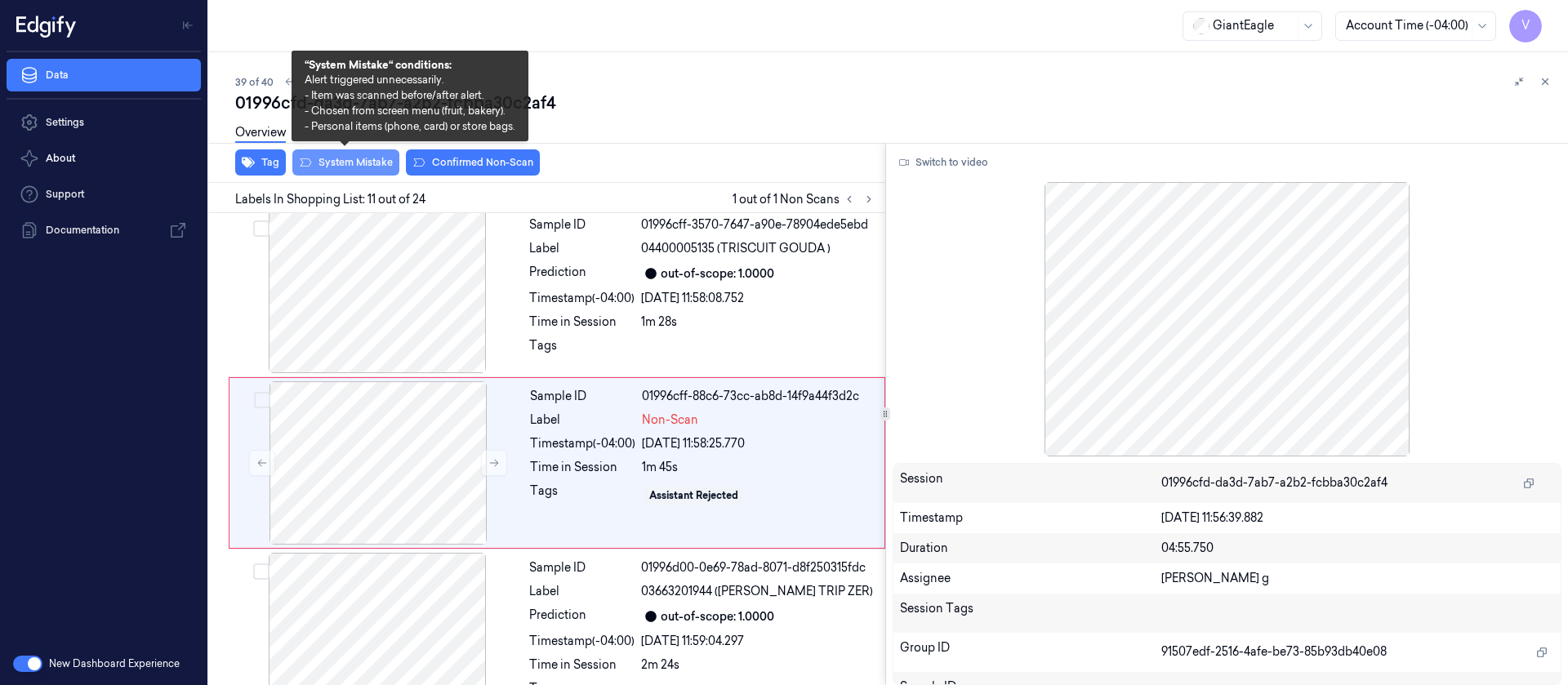
click at [332, 172] on button "System Mistake" at bounding box center [346, 162] width 107 height 26
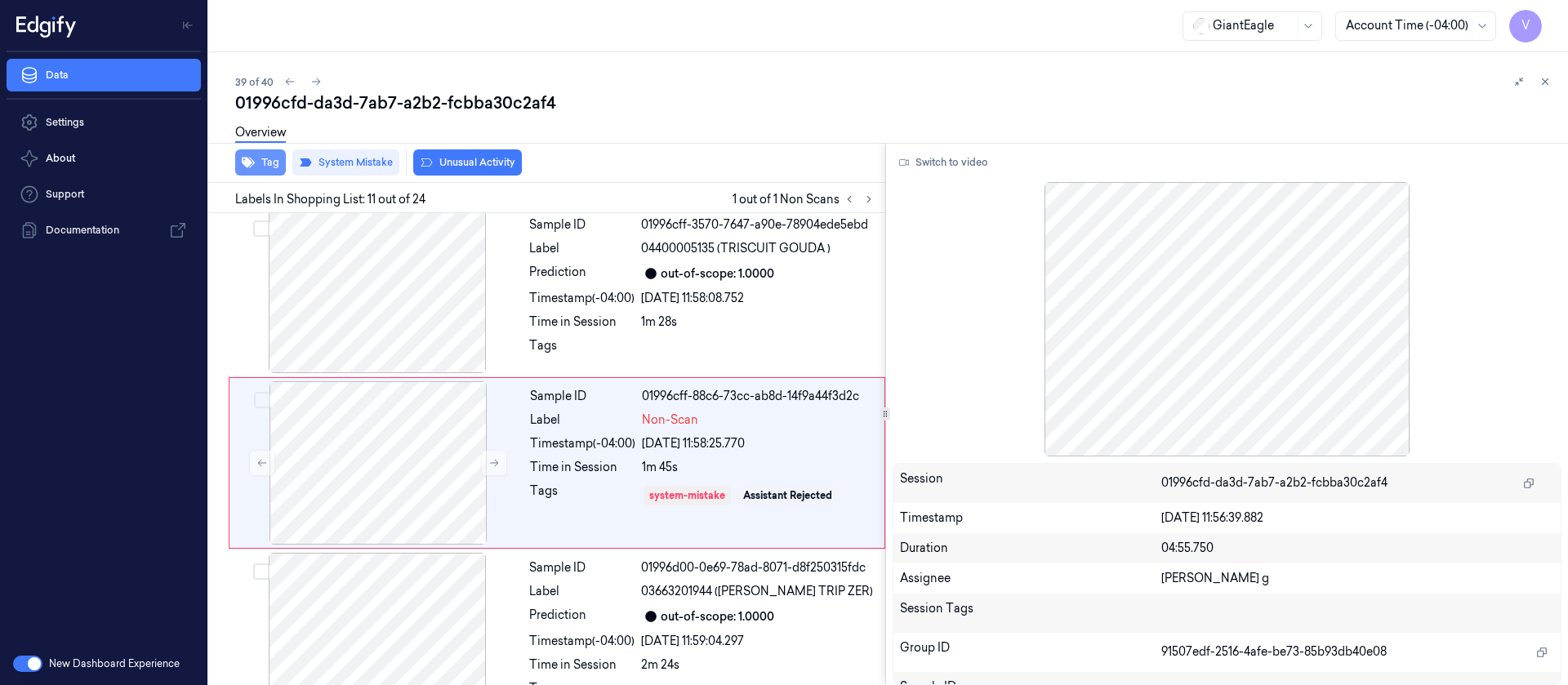
click at [255, 160] on button "Tag" at bounding box center [261, 162] width 51 height 26
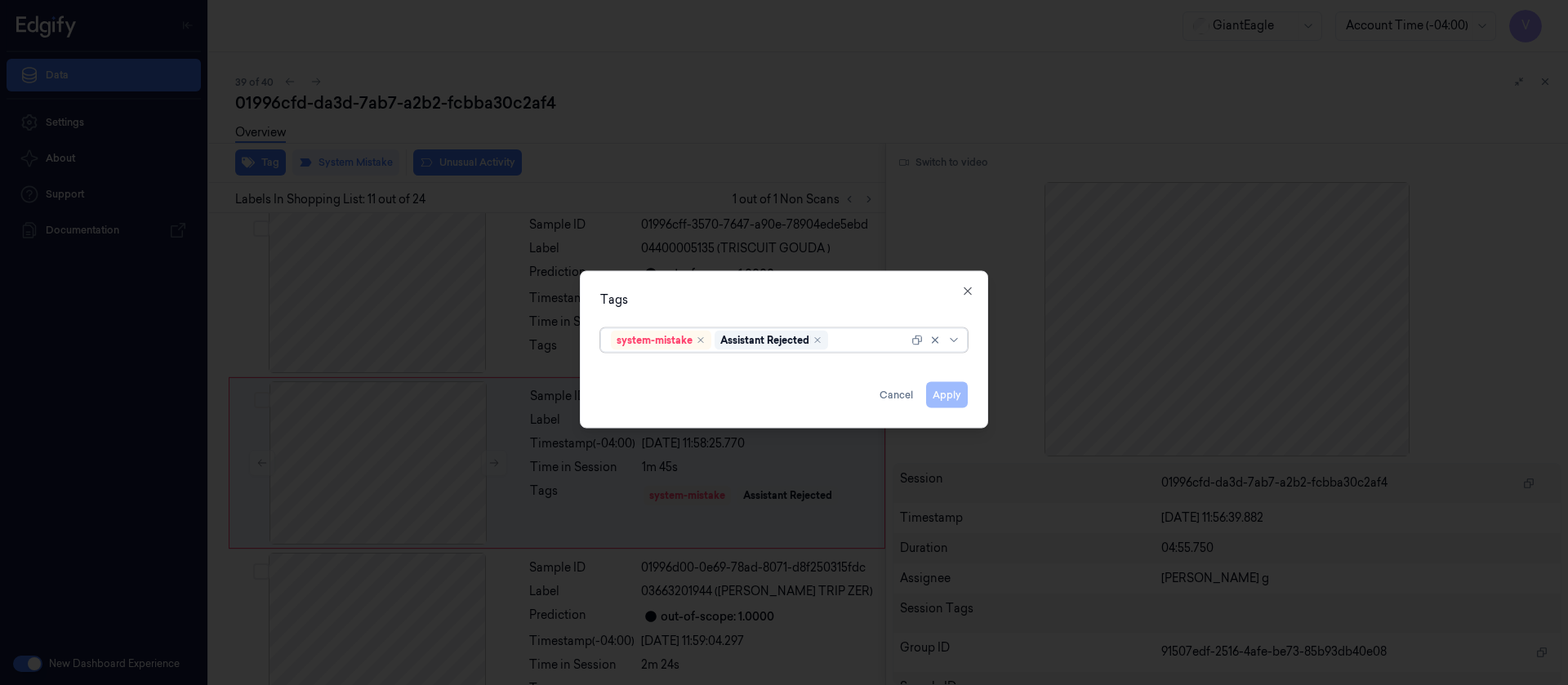
click at [849, 342] on div at bounding box center [869, 341] width 77 height 18
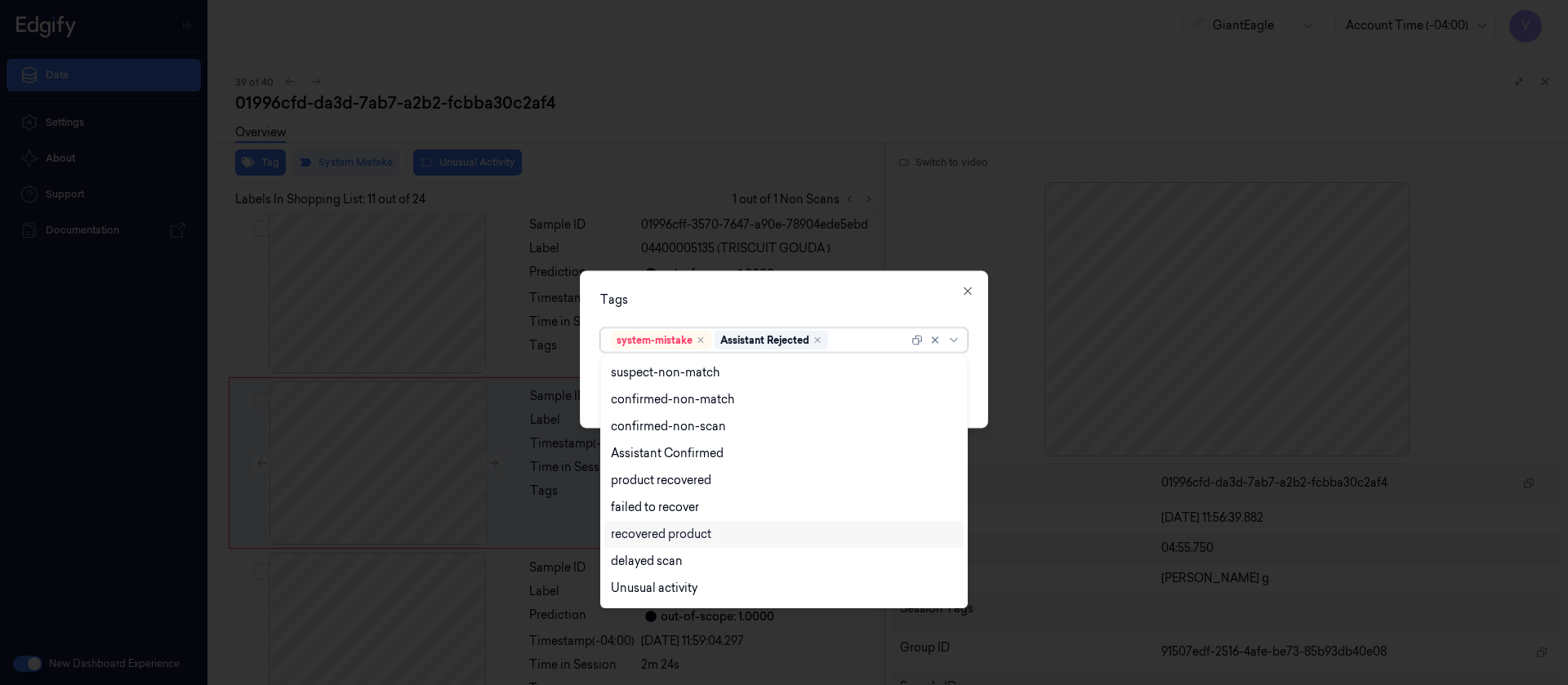
scroll to position [132, 0]
click at [631, 562] on div "Bag" at bounding box center [622, 564] width 22 height 18
click at [787, 297] on div "Tags" at bounding box center [784, 300] width 367 height 18
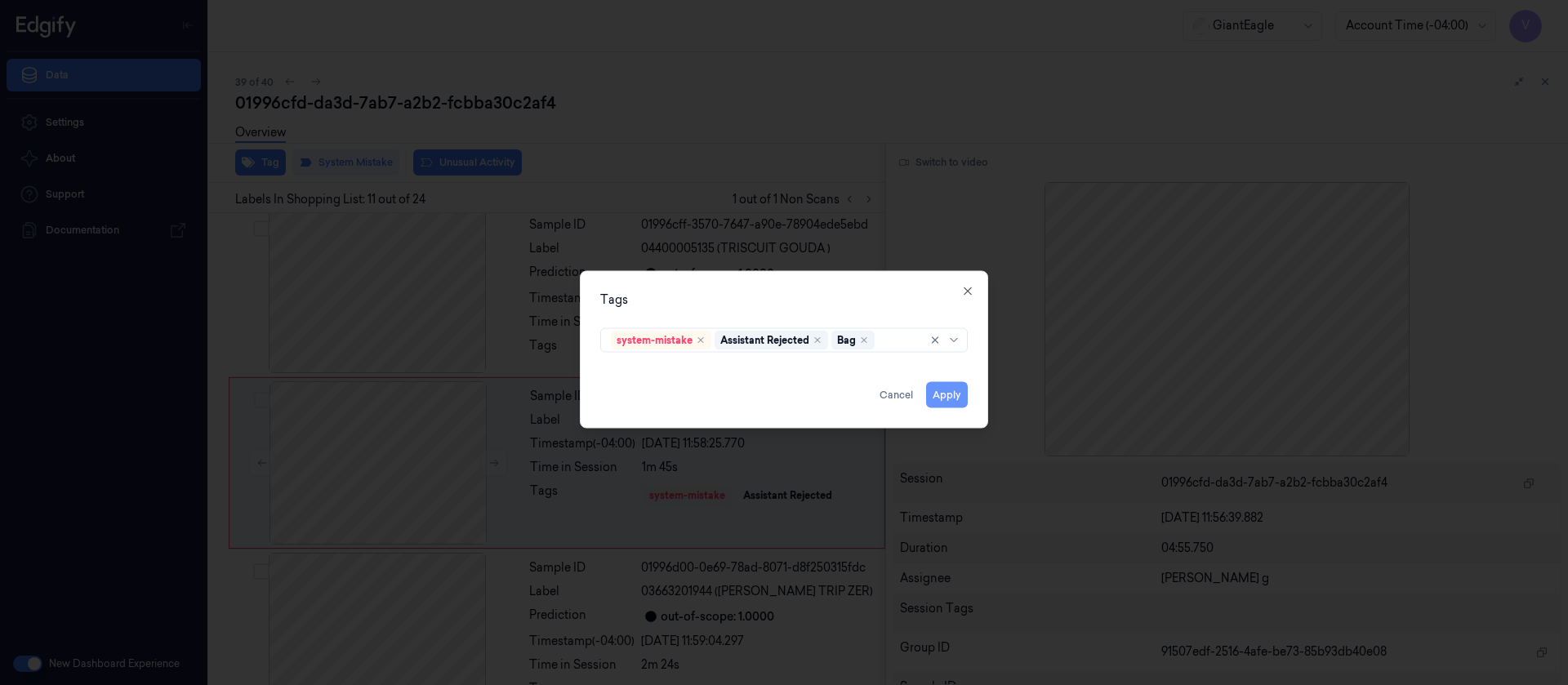
click at [950, 396] on button "Apply" at bounding box center [946, 394] width 42 height 26
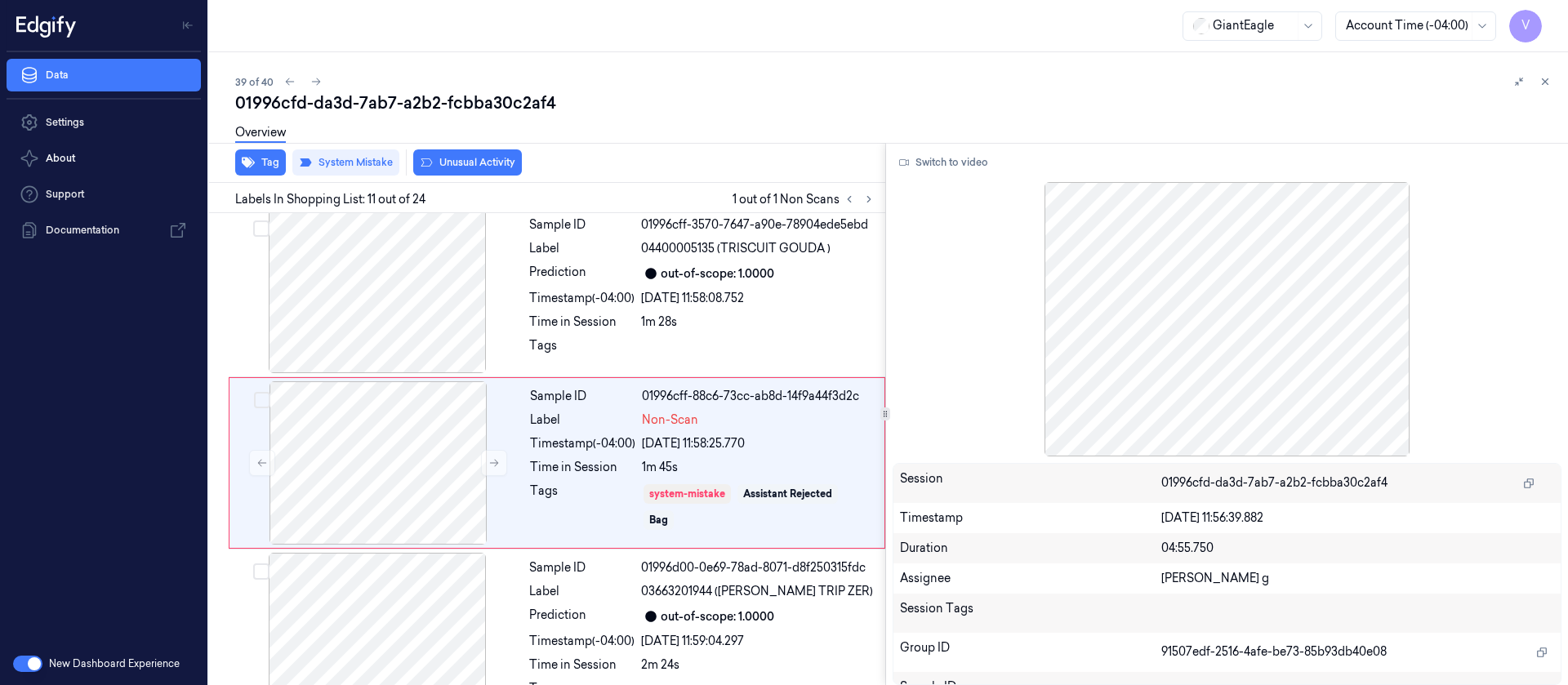
click at [1184, 95] on div "01996cfd-da3d-7ab7-a2b2-fcbba30c2af4" at bounding box center [894, 102] width 1319 height 22
click at [1542, 91] on button at bounding box center [1545, 82] width 20 height 20
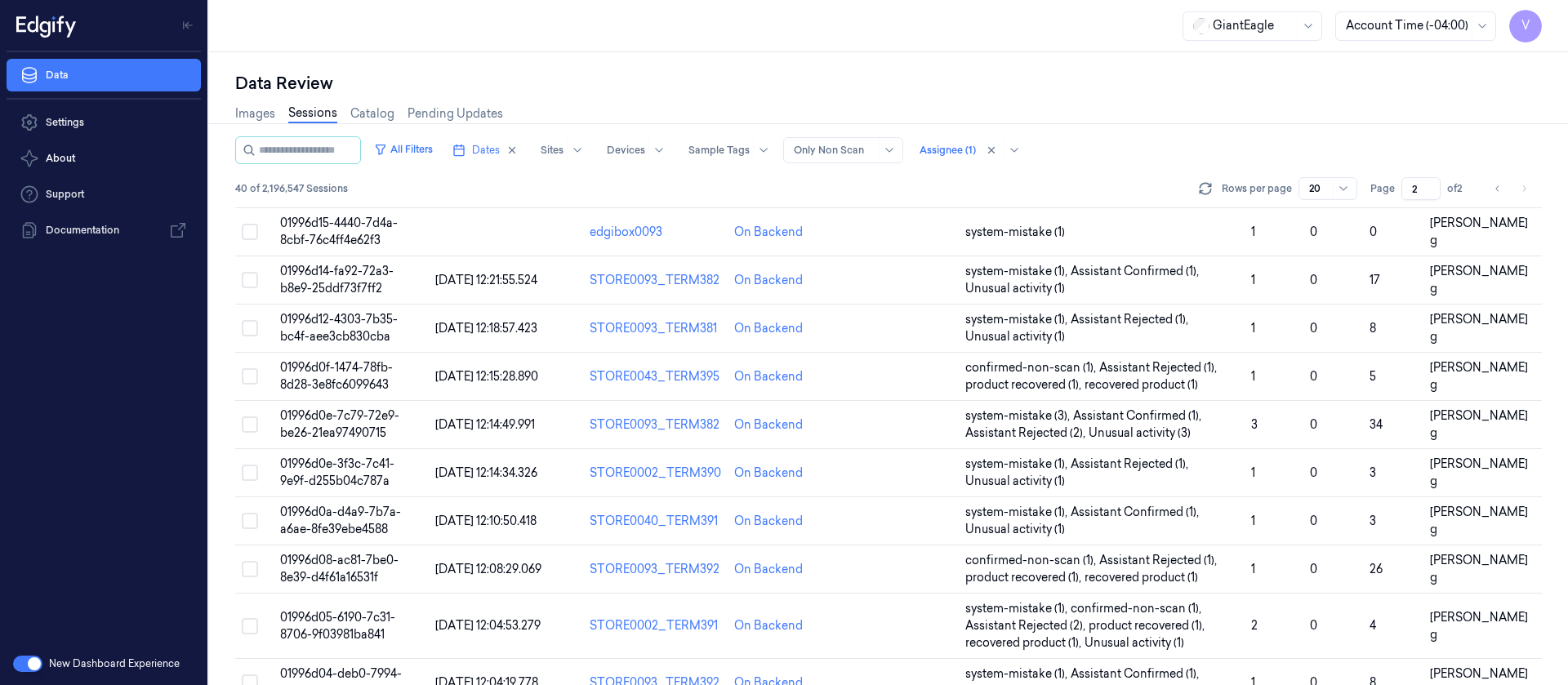
scroll to position [567, 0]
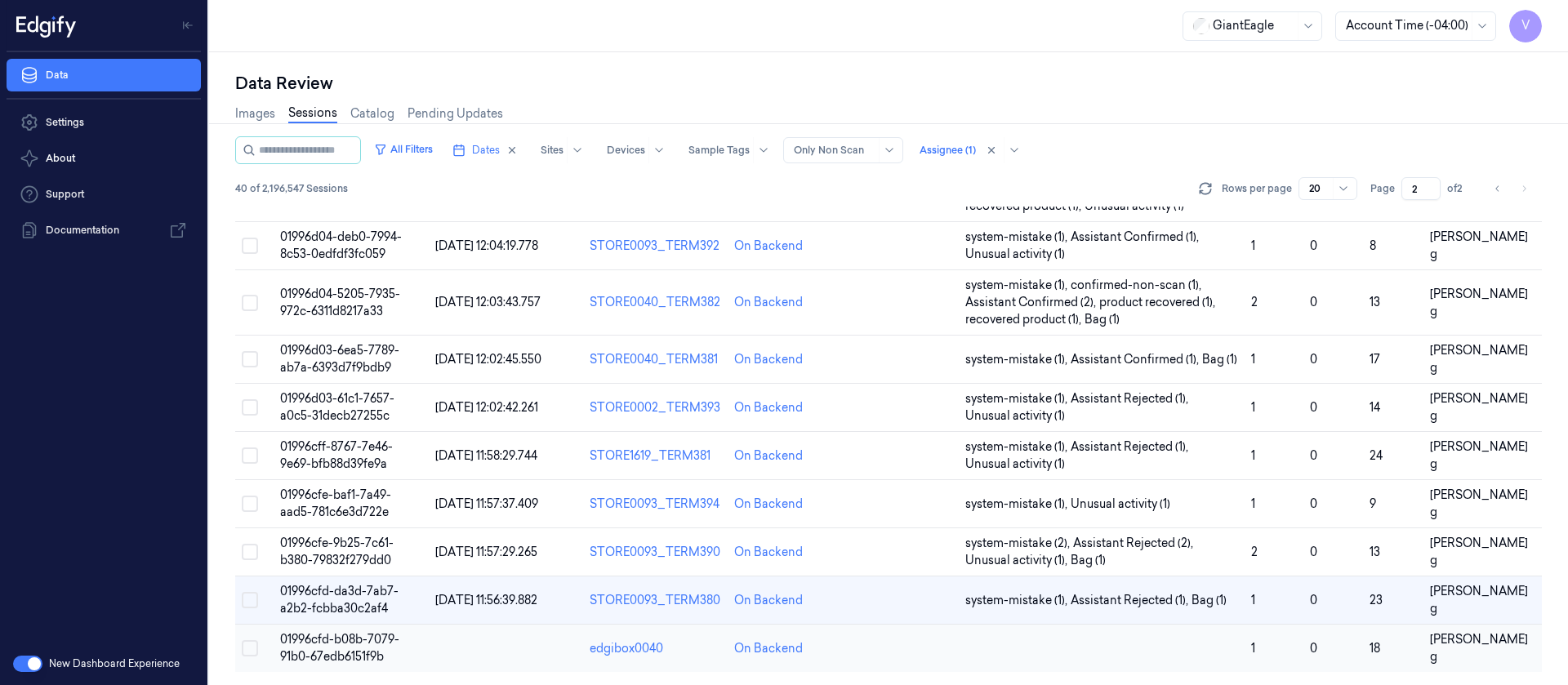
click at [910, 650] on td at bounding box center [901, 648] width 115 height 48
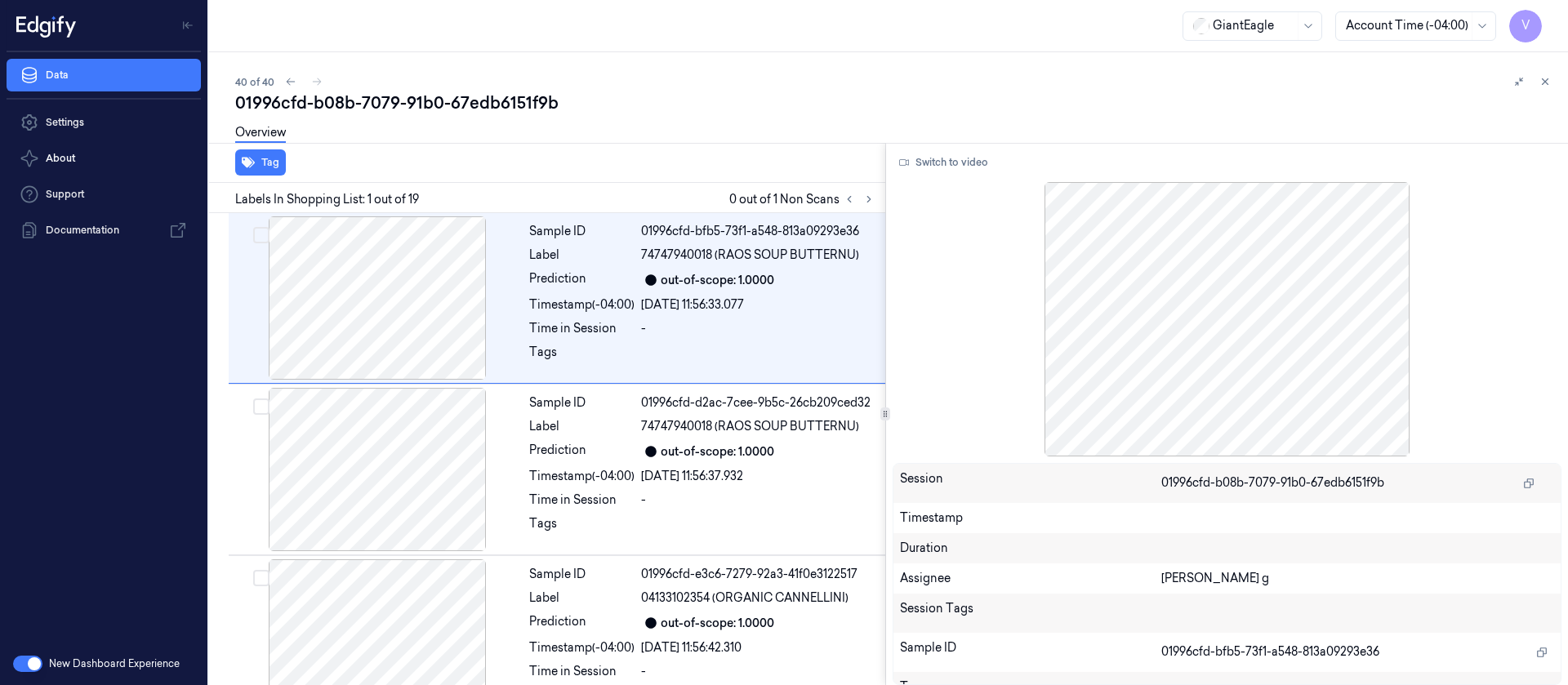
click at [606, 131] on div "Overview" at bounding box center [894, 135] width 1319 height 42
click at [872, 199] on icon at bounding box center [869, 199] width 12 height 12
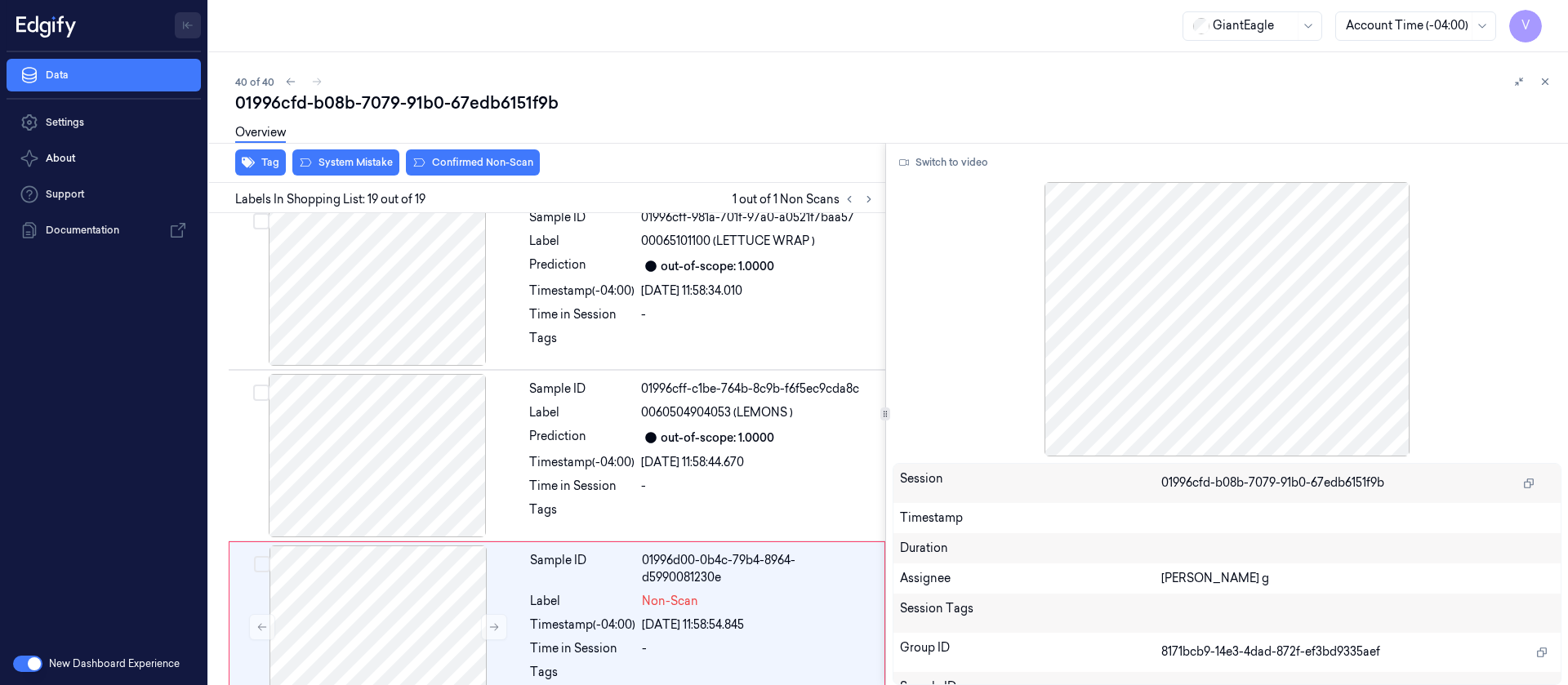
scroll to position [2789, 0]
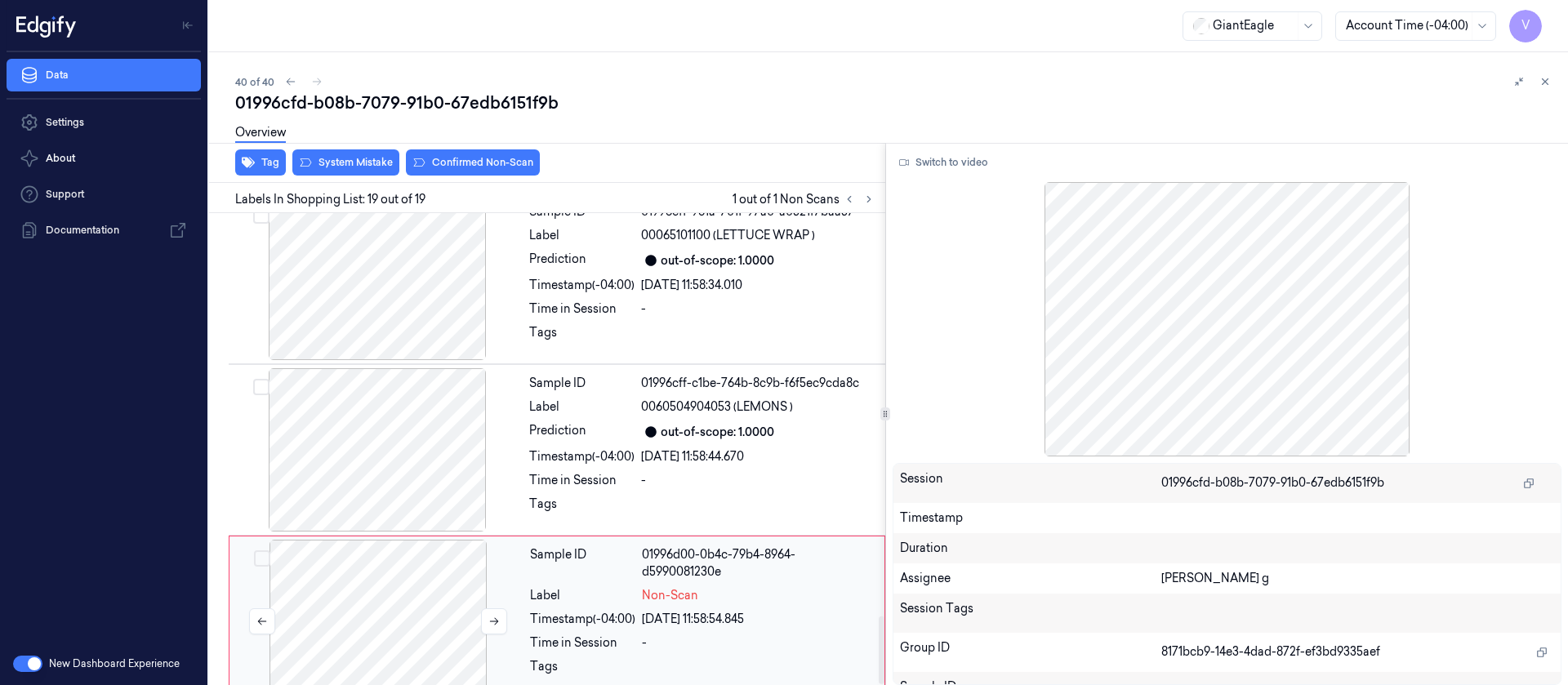
click at [392, 563] on div at bounding box center [378, 621] width 291 height 163
click at [492, 616] on icon at bounding box center [494, 622] width 12 height 12
click at [1547, 85] on icon at bounding box center [1545, 82] width 12 height 12
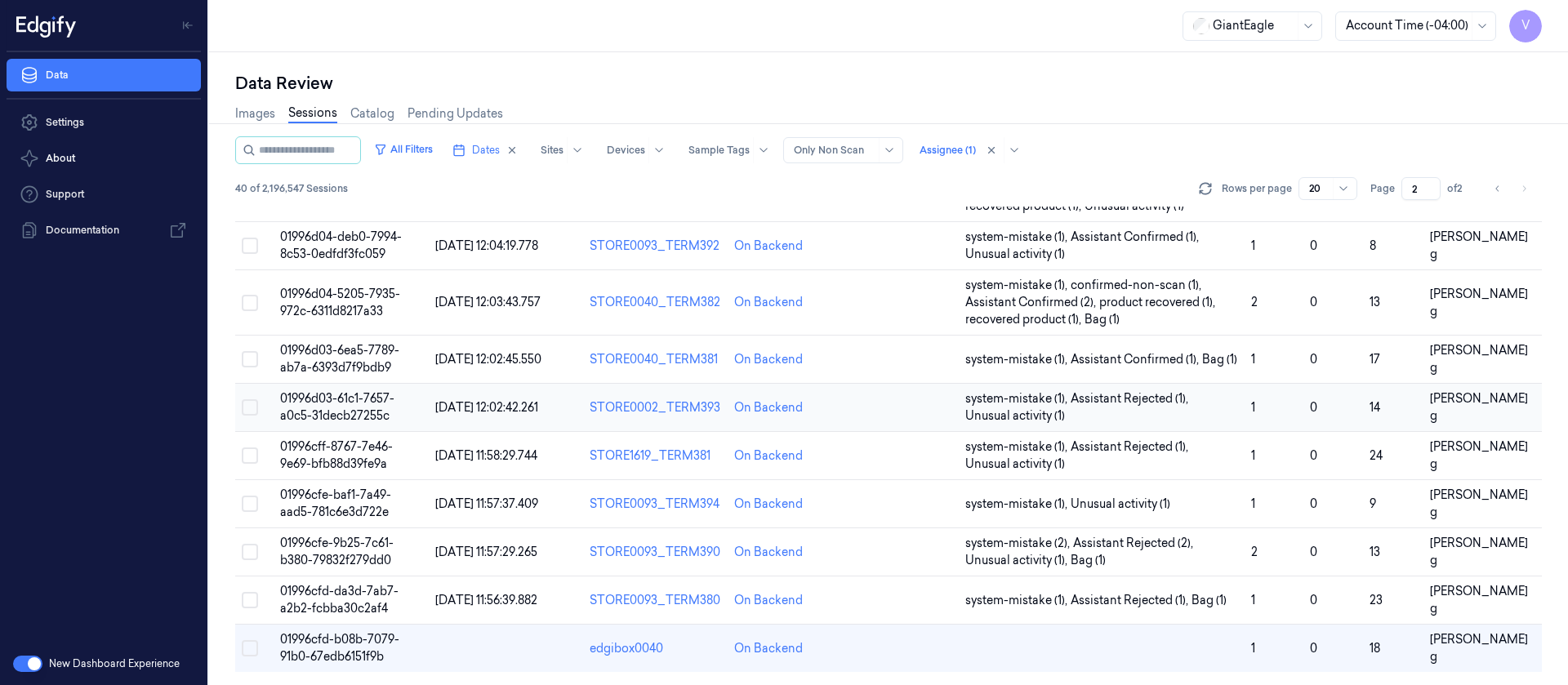
scroll to position [567, 0]
click at [889, 655] on td at bounding box center [901, 648] width 115 height 48
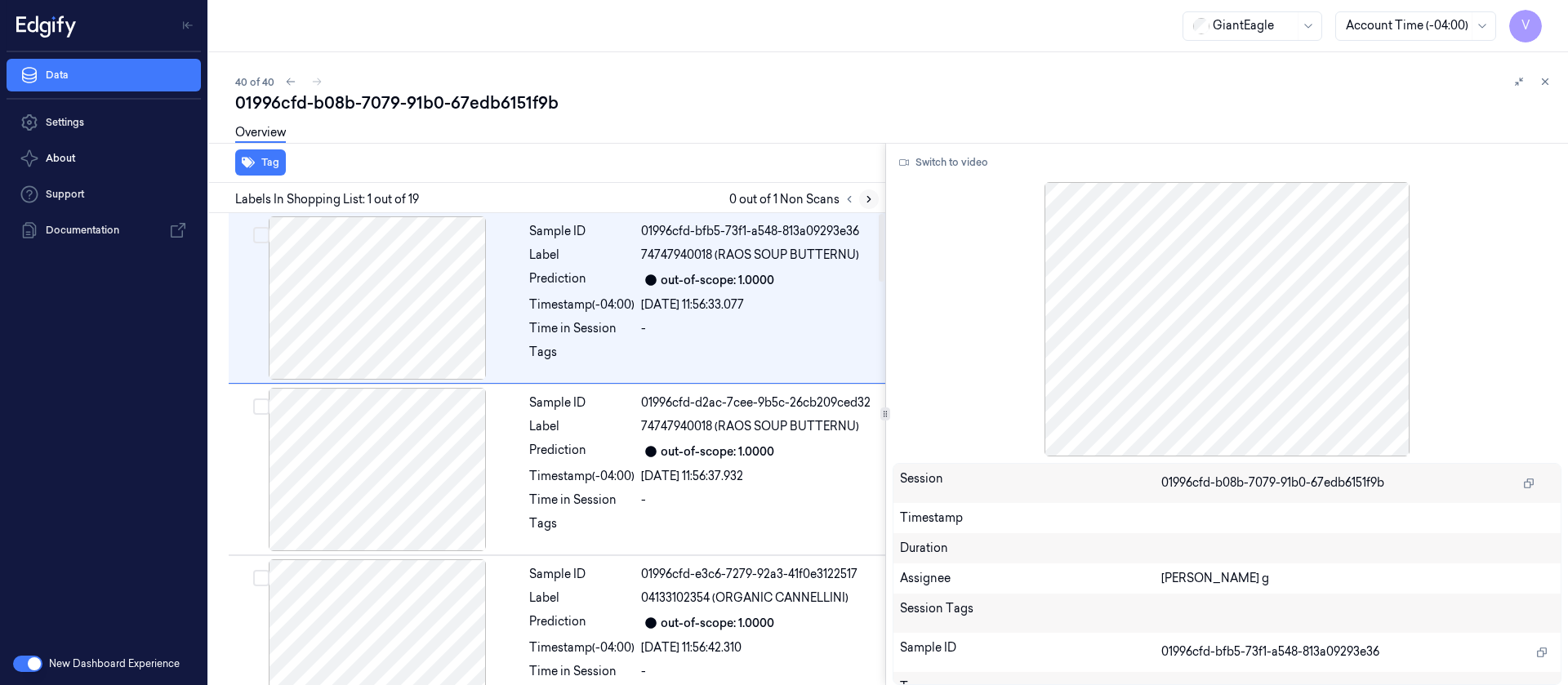
click at [871, 197] on icon at bounding box center [869, 199] width 12 height 12
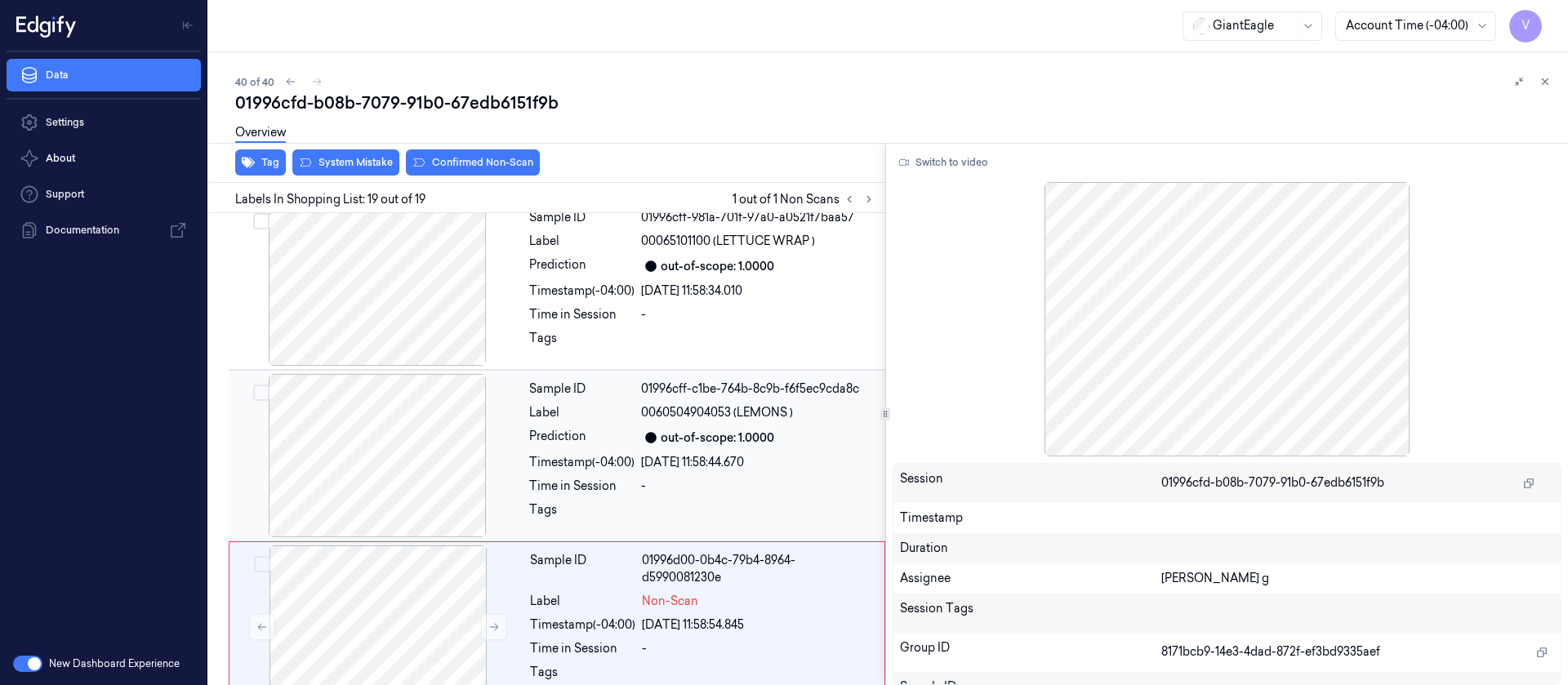
scroll to position [2789, 0]
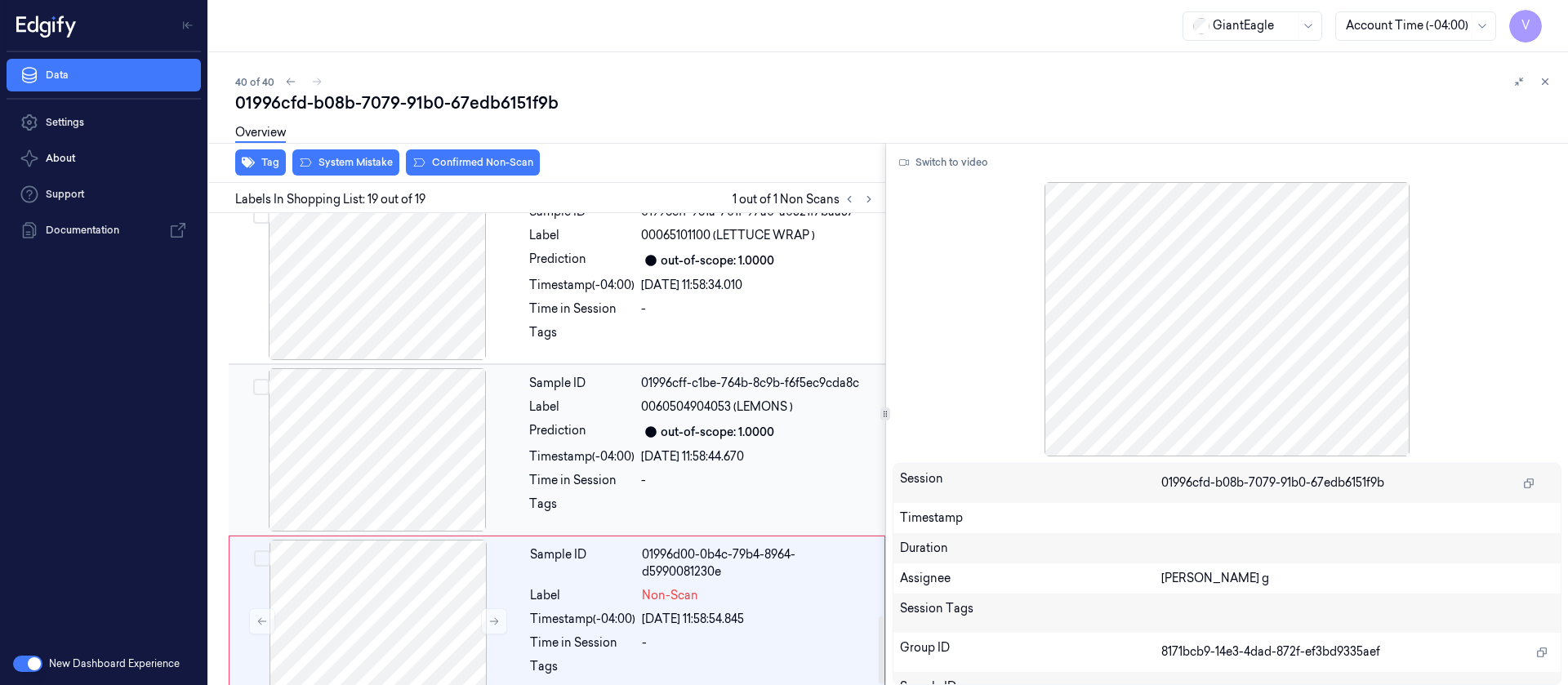
click at [443, 411] on div at bounding box center [378, 449] width 291 height 163
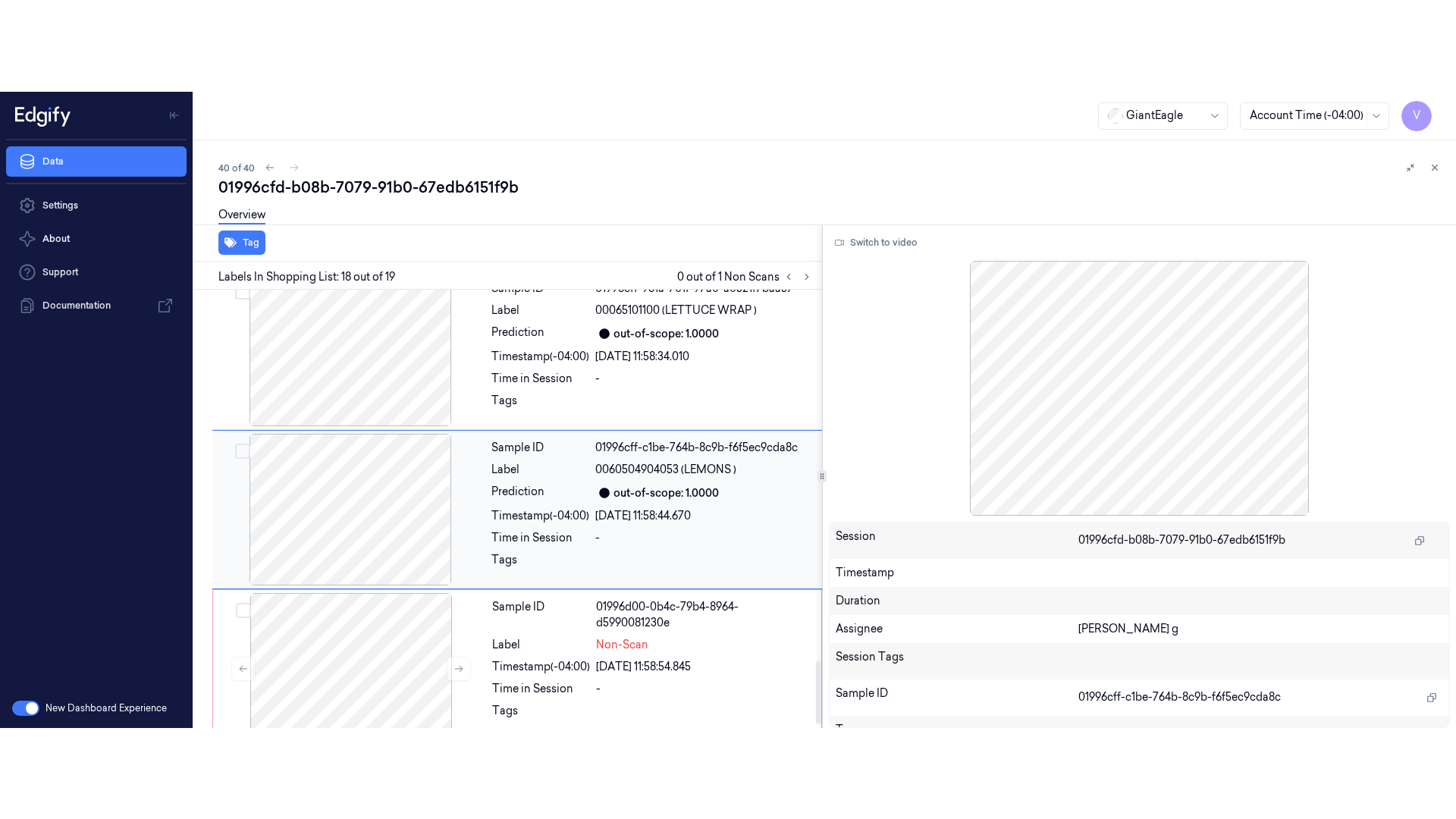
scroll to position [2568, 0]
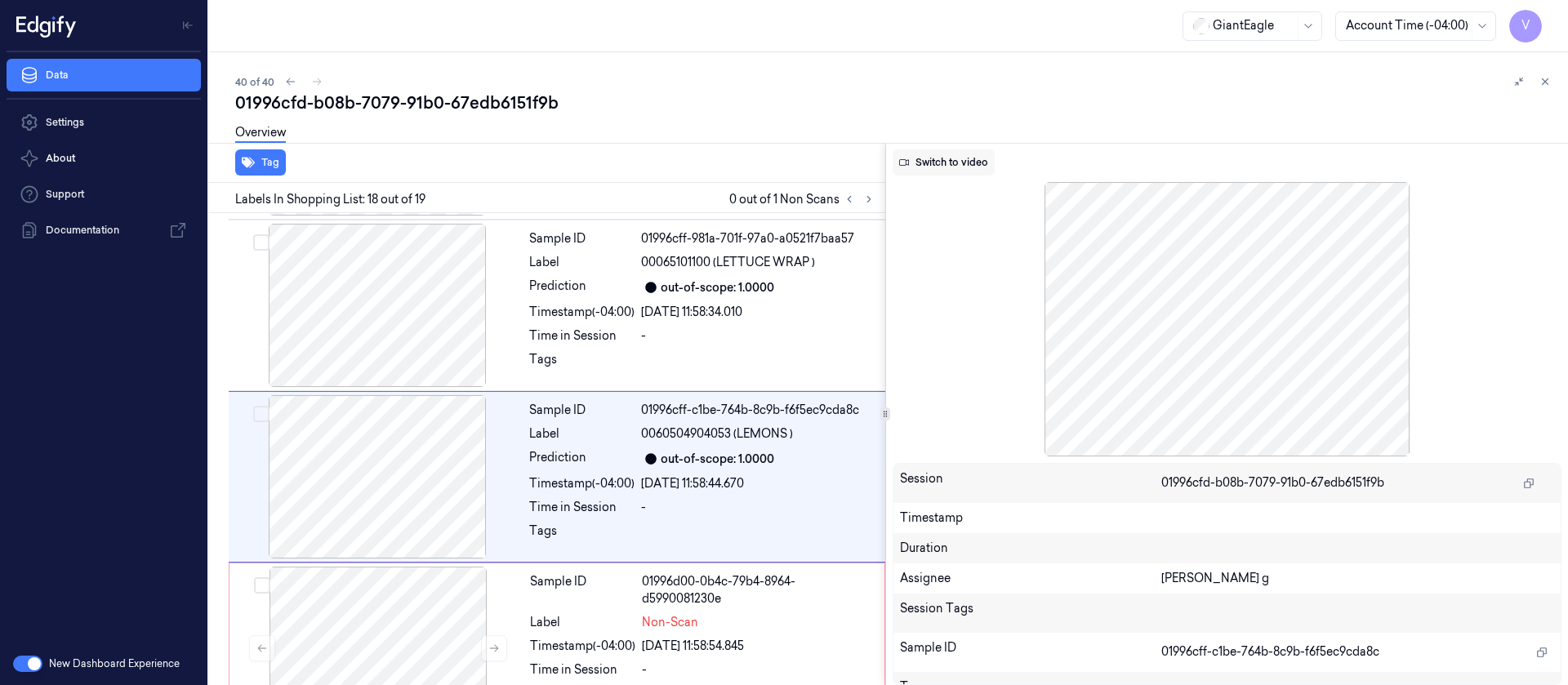
click at [979, 161] on button "Switch to video" at bounding box center [943, 162] width 103 height 26
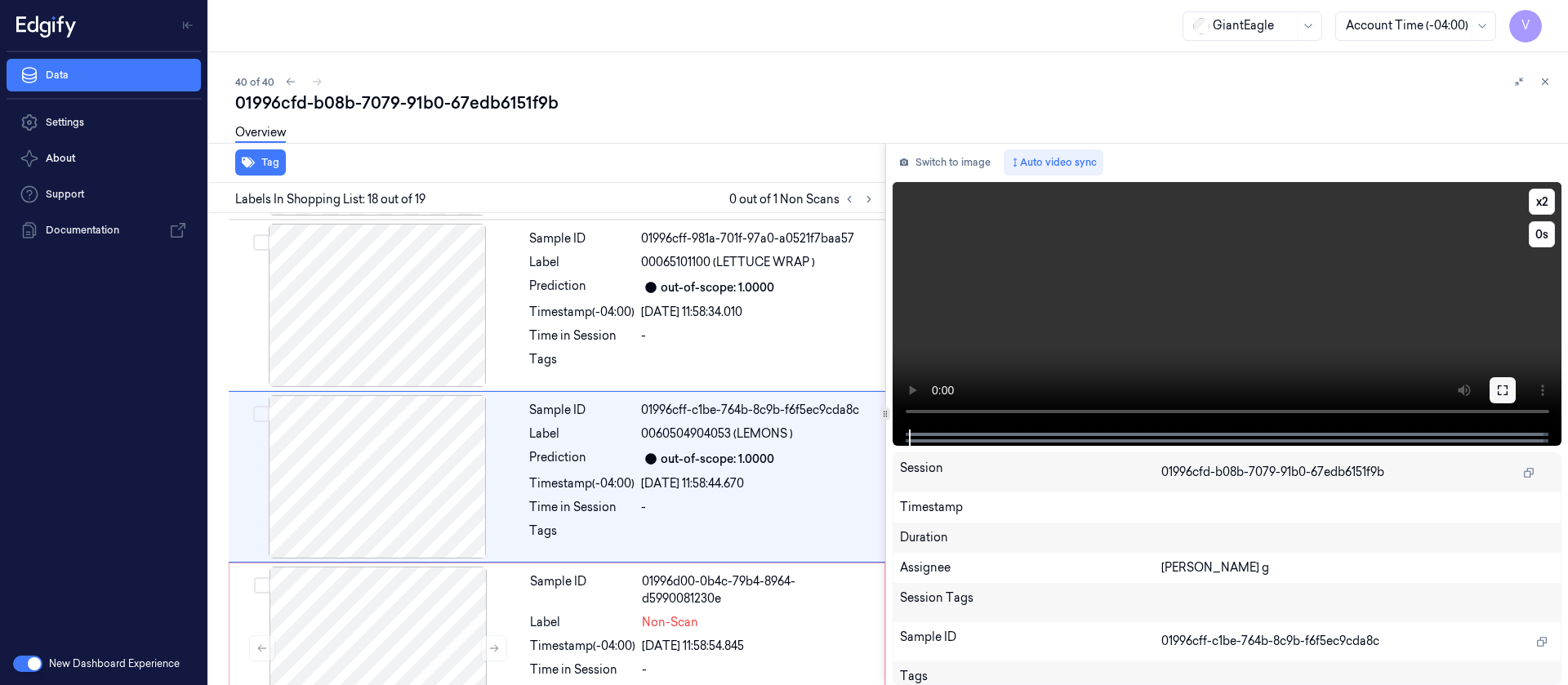
click at [1504, 389] on icon at bounding box center [1502, 389] width 13 height 13
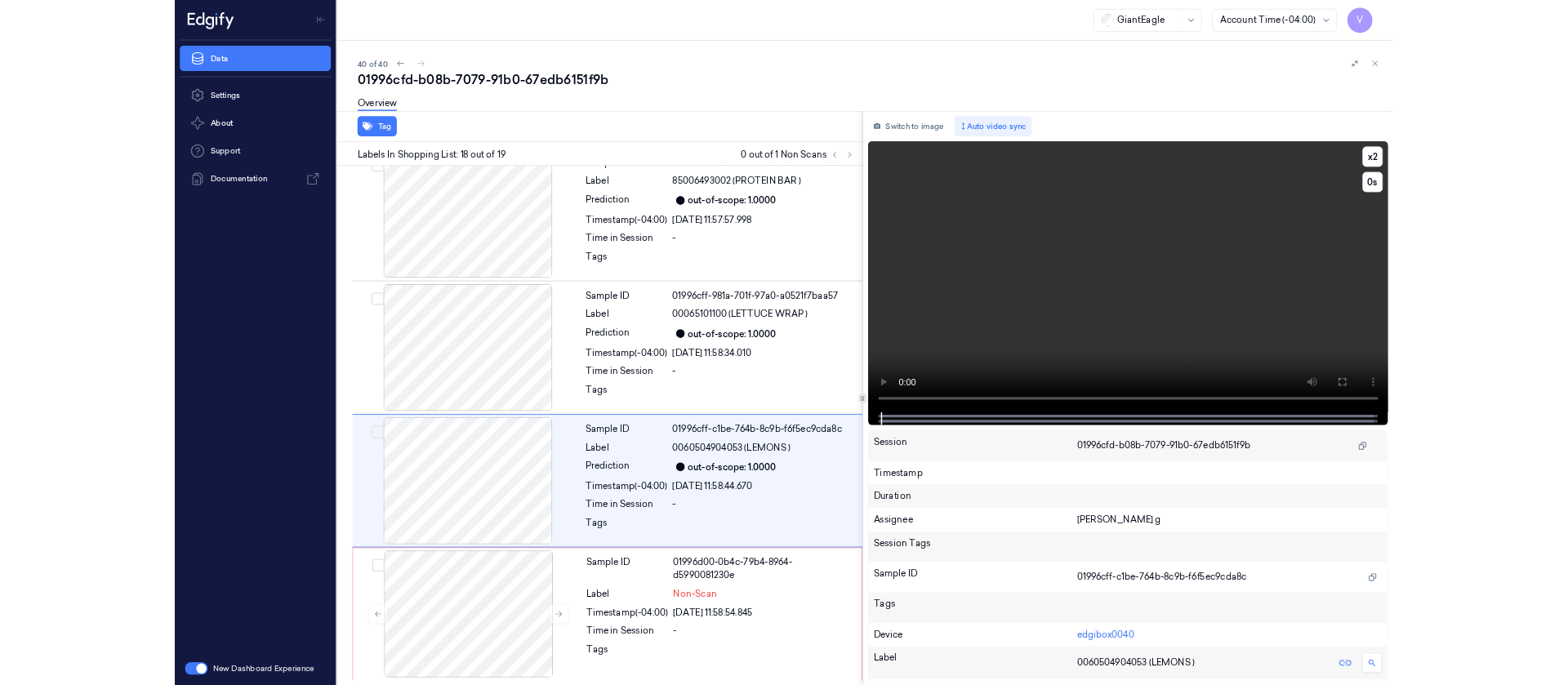
scroll to position [2593, 0]
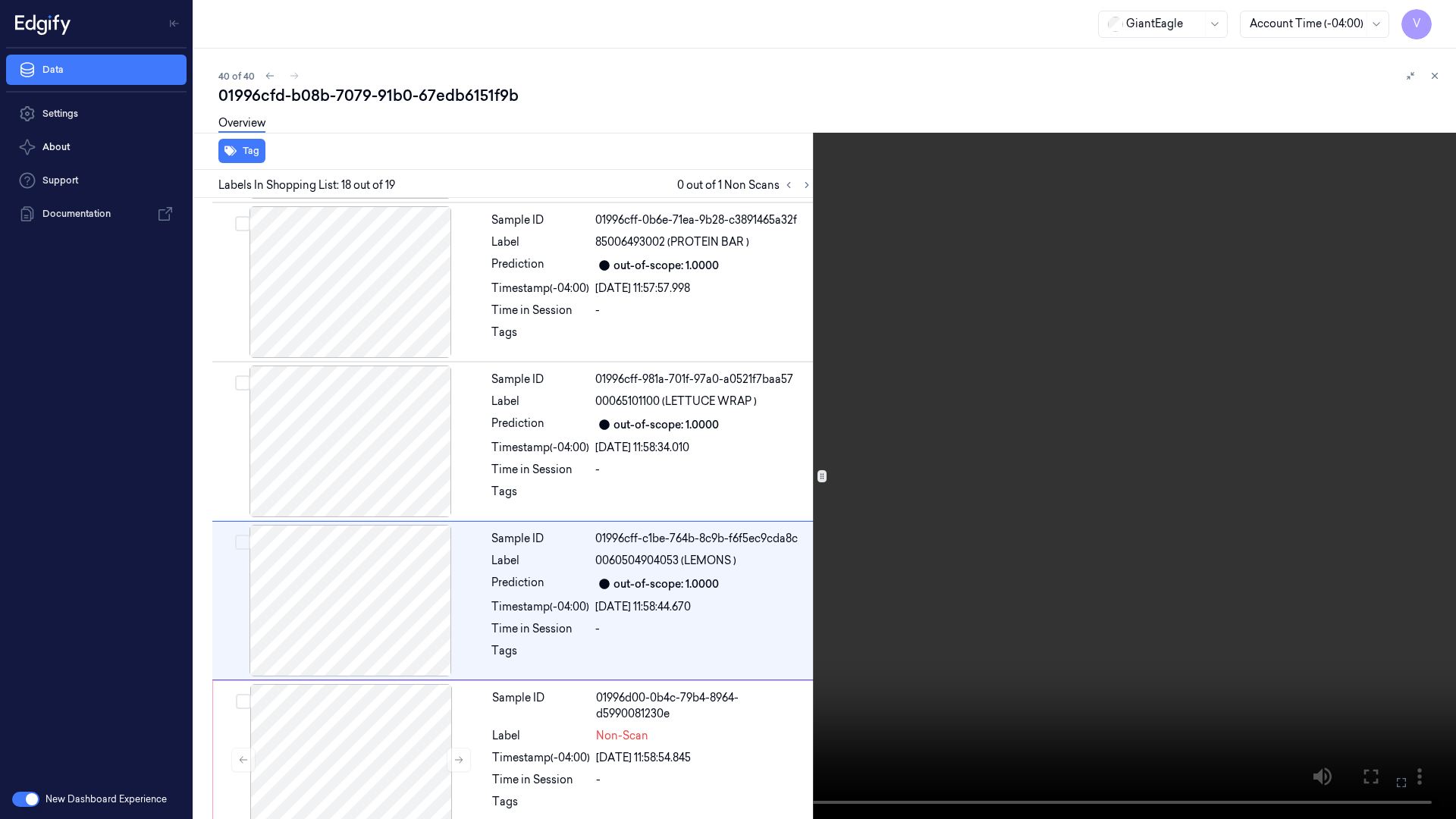
click at [0, 0] on icon at bounding box center [0, 0] width 0 height 0
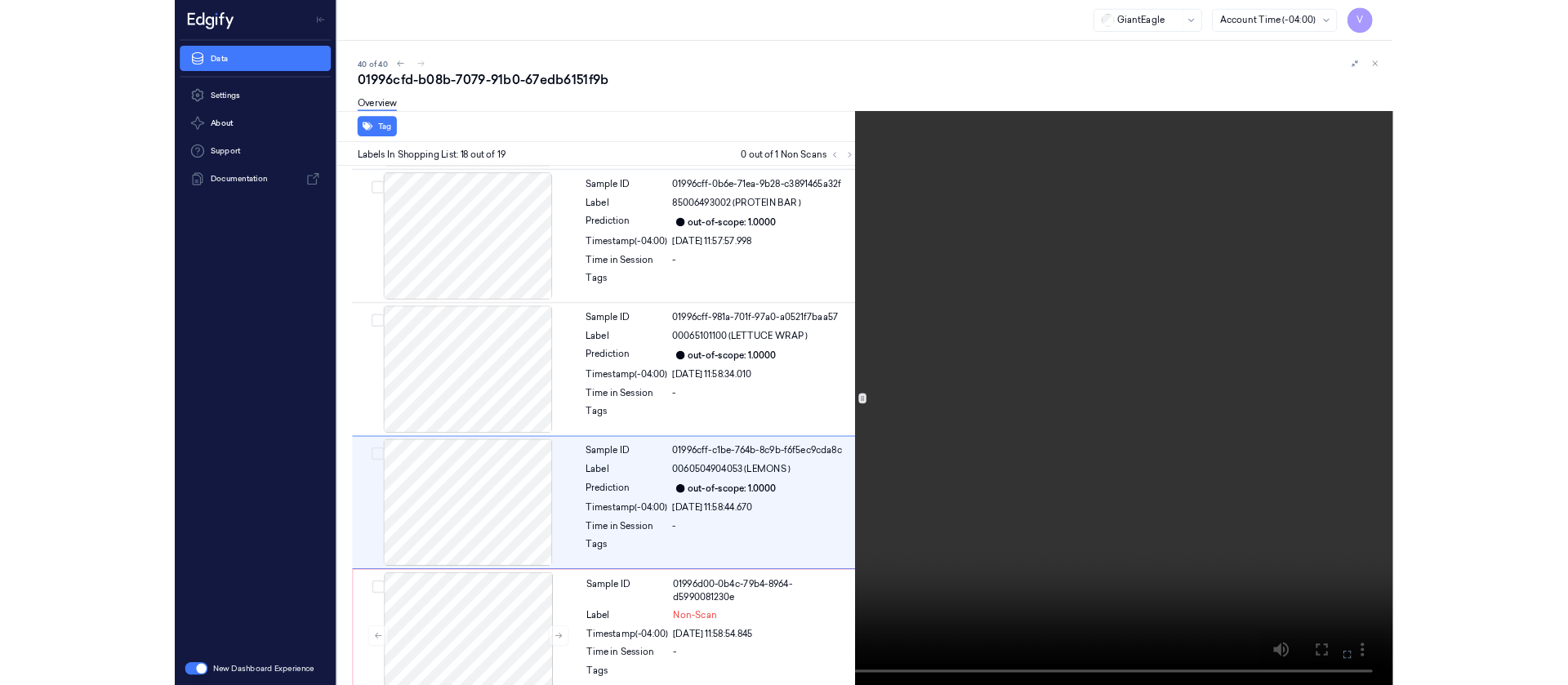
scroll to position [2762, 0]
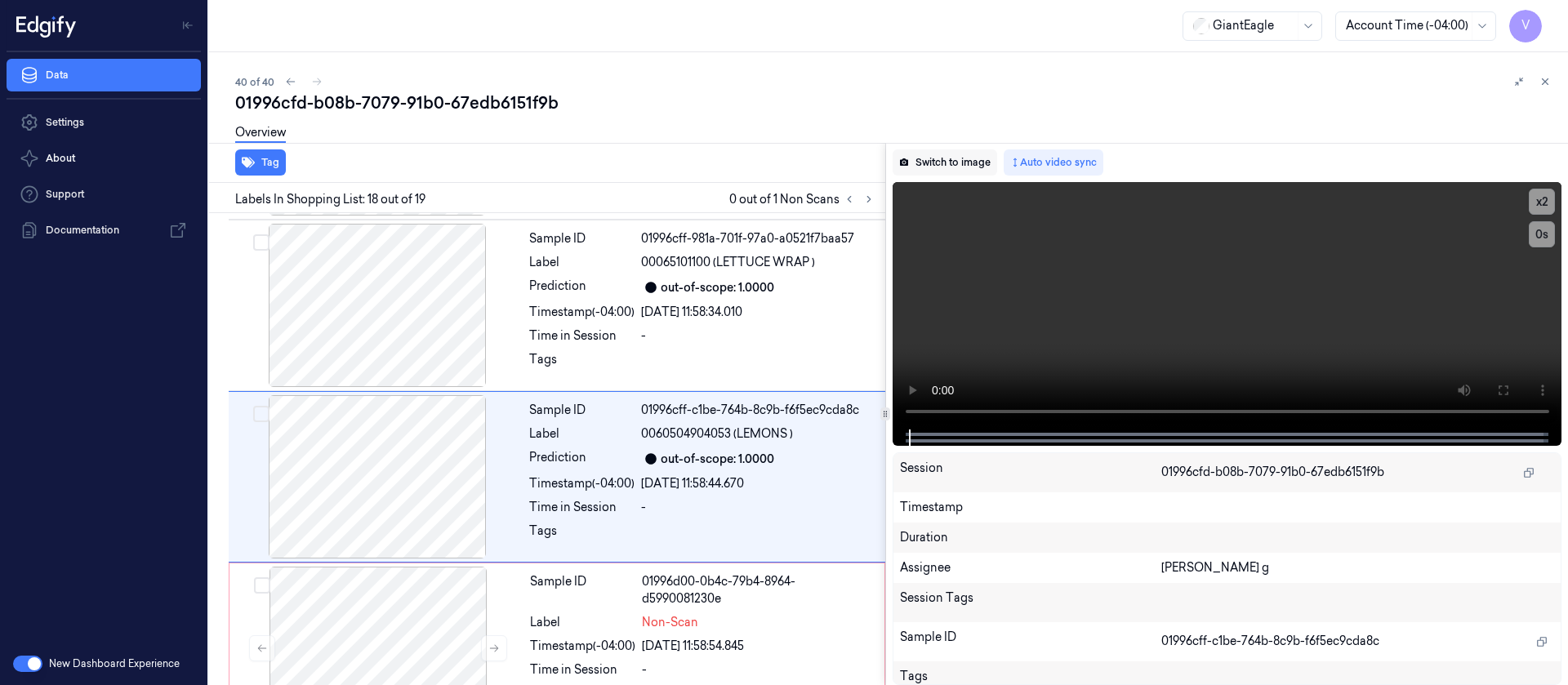
click at [947, 165] on button "Switch to image" at bounding box center [944, 162] width 104 height 26
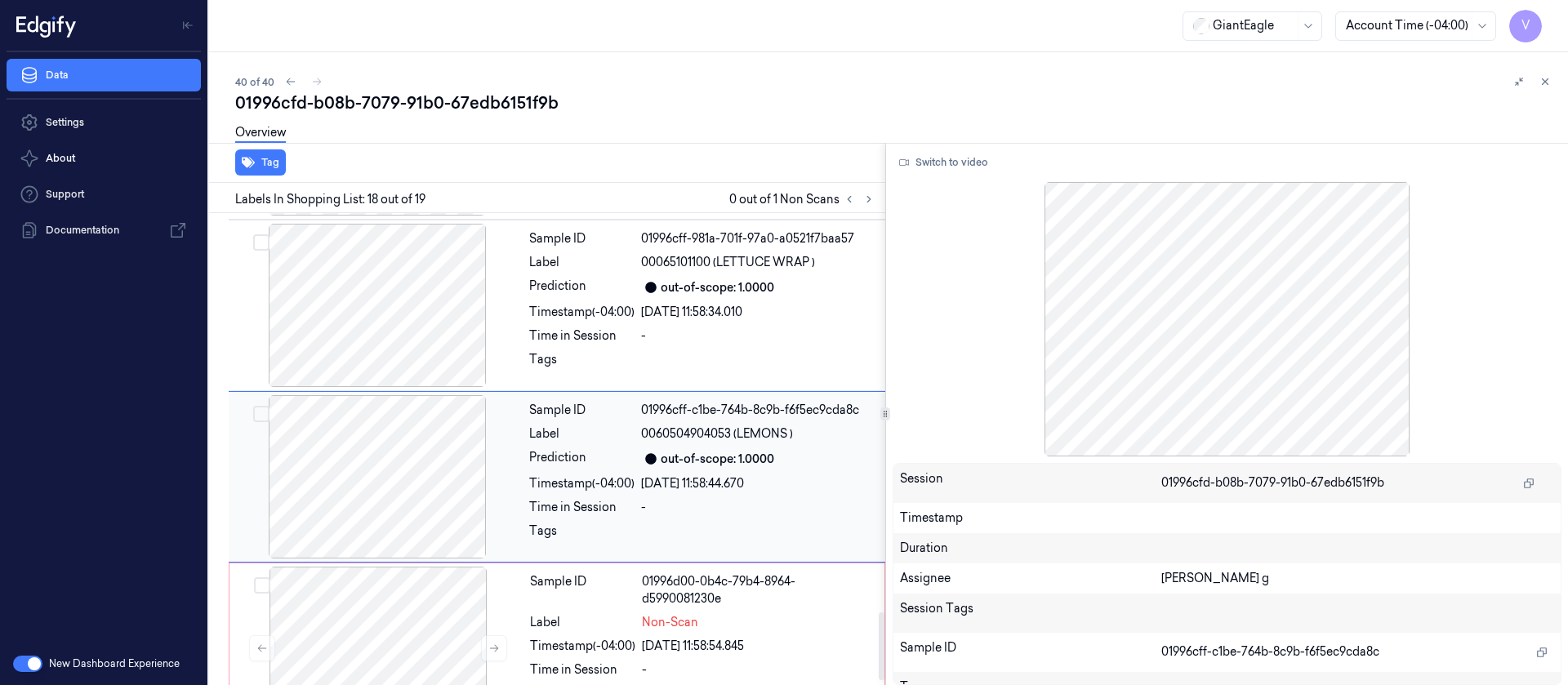
scroll to position [2789, 0]
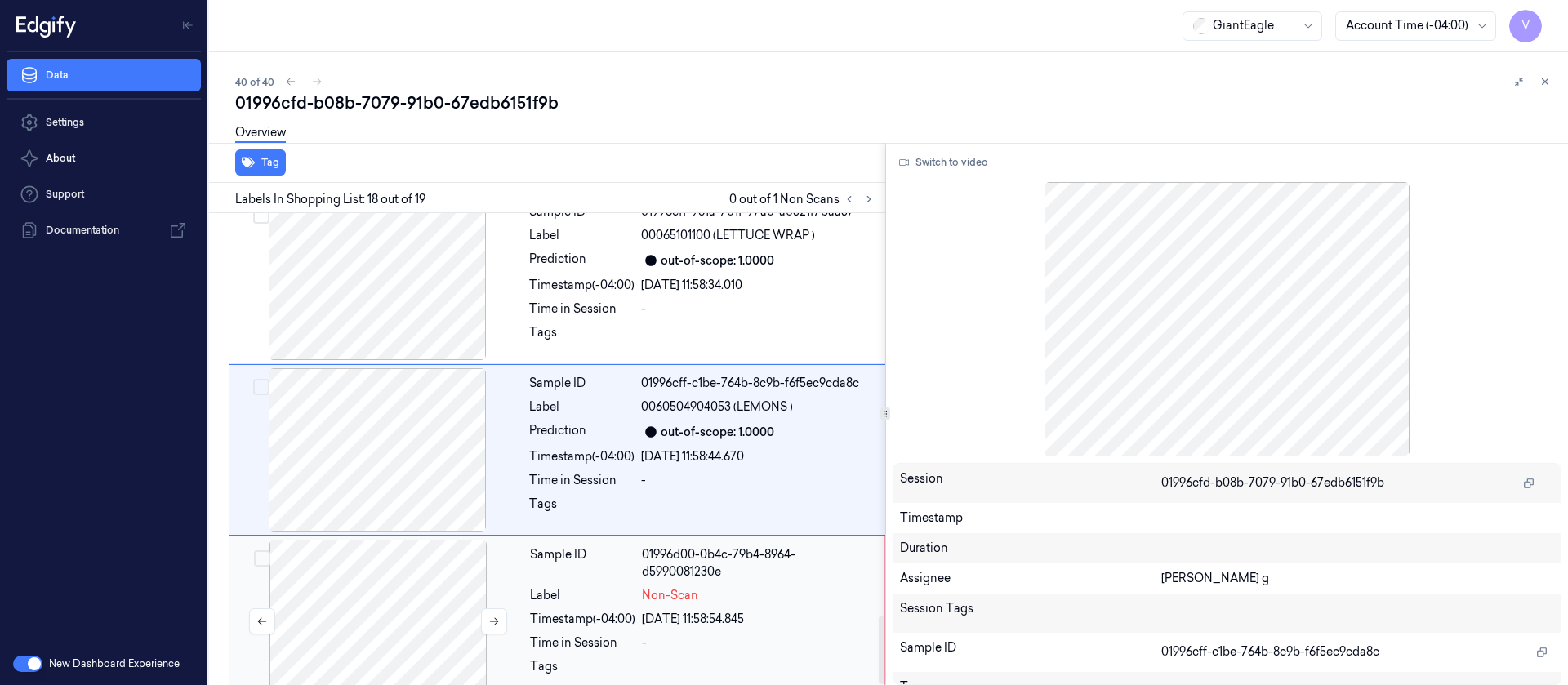
click at [387, 618] on div at bounding box center [378, 621] width 291 height 163
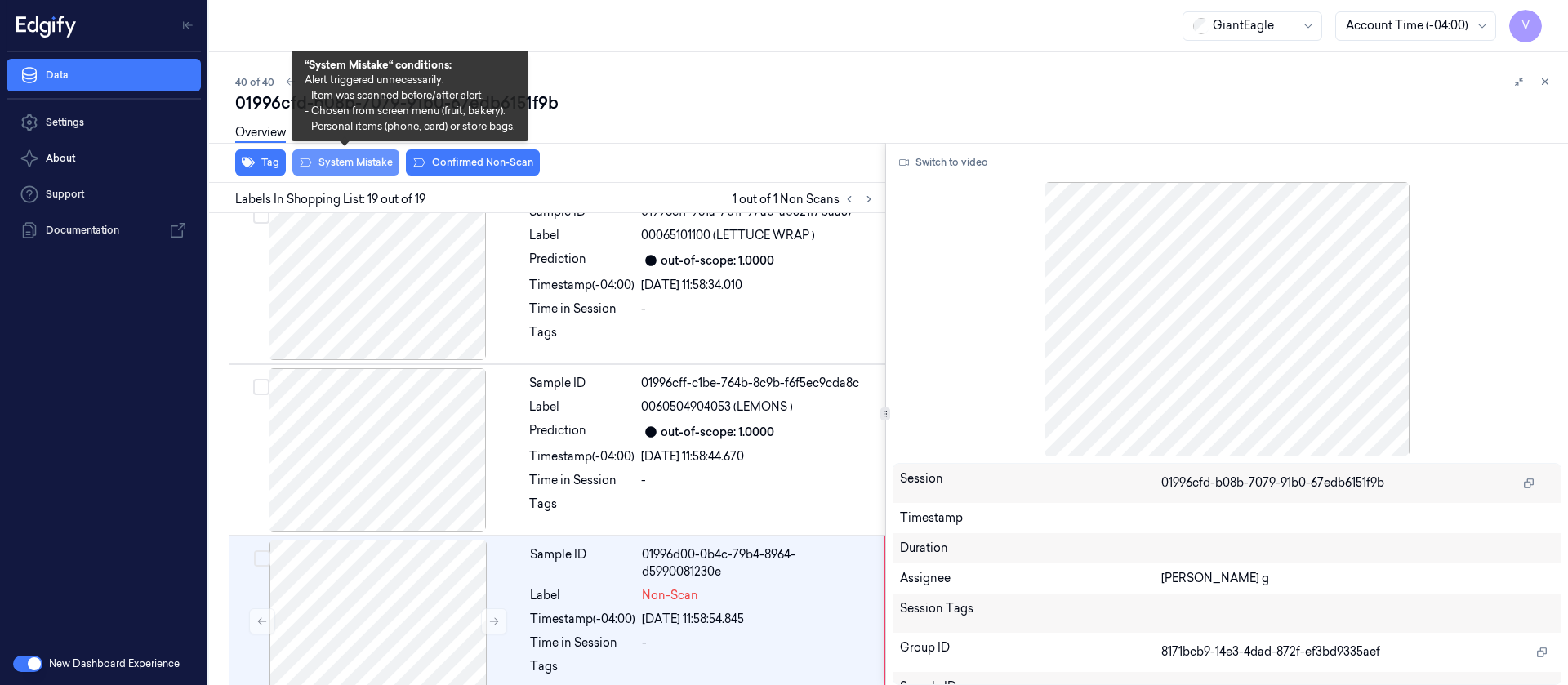
click at [364, 166] on button "System Mistake" at bounding box center [346, 162] width 107 height 26
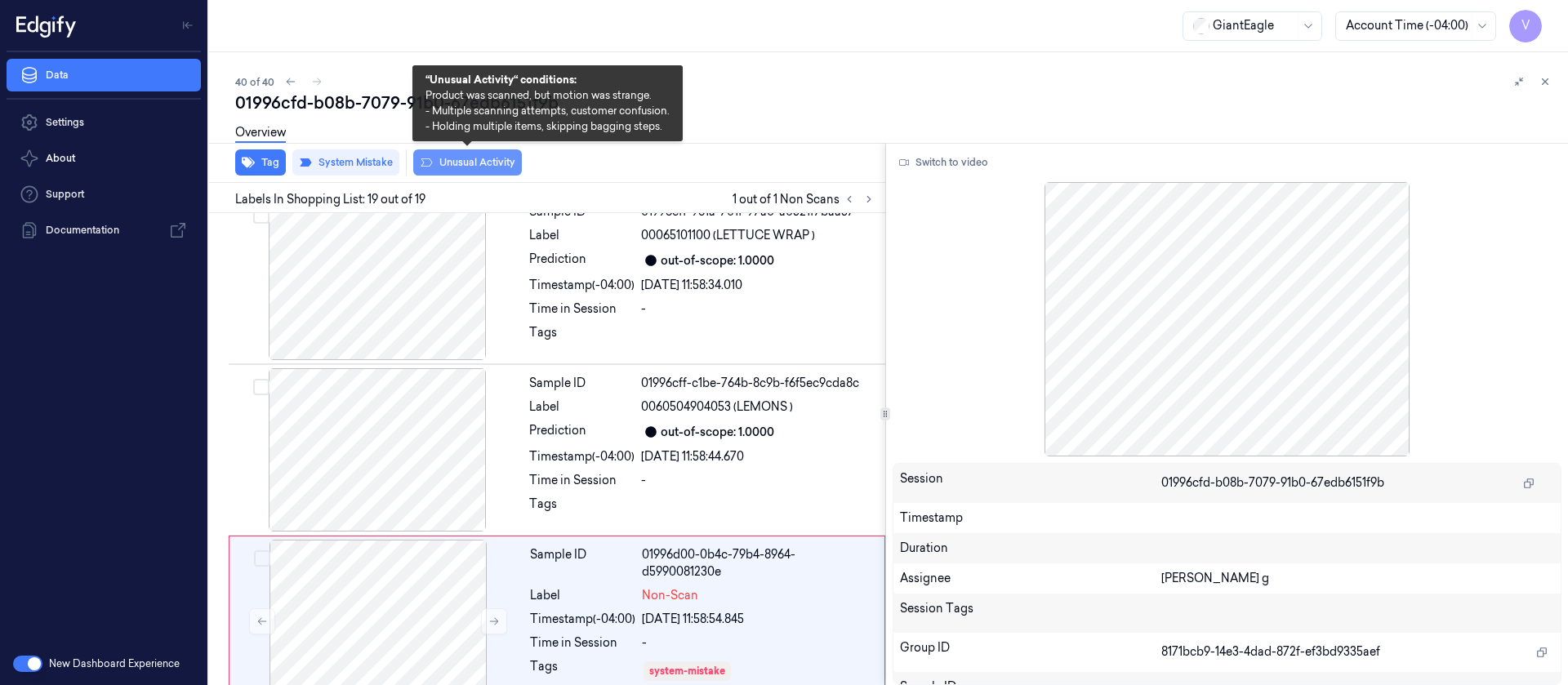
click at [498, 172] on button "Unusual Activity" at bounding box center [467, 162] width 108 height 26
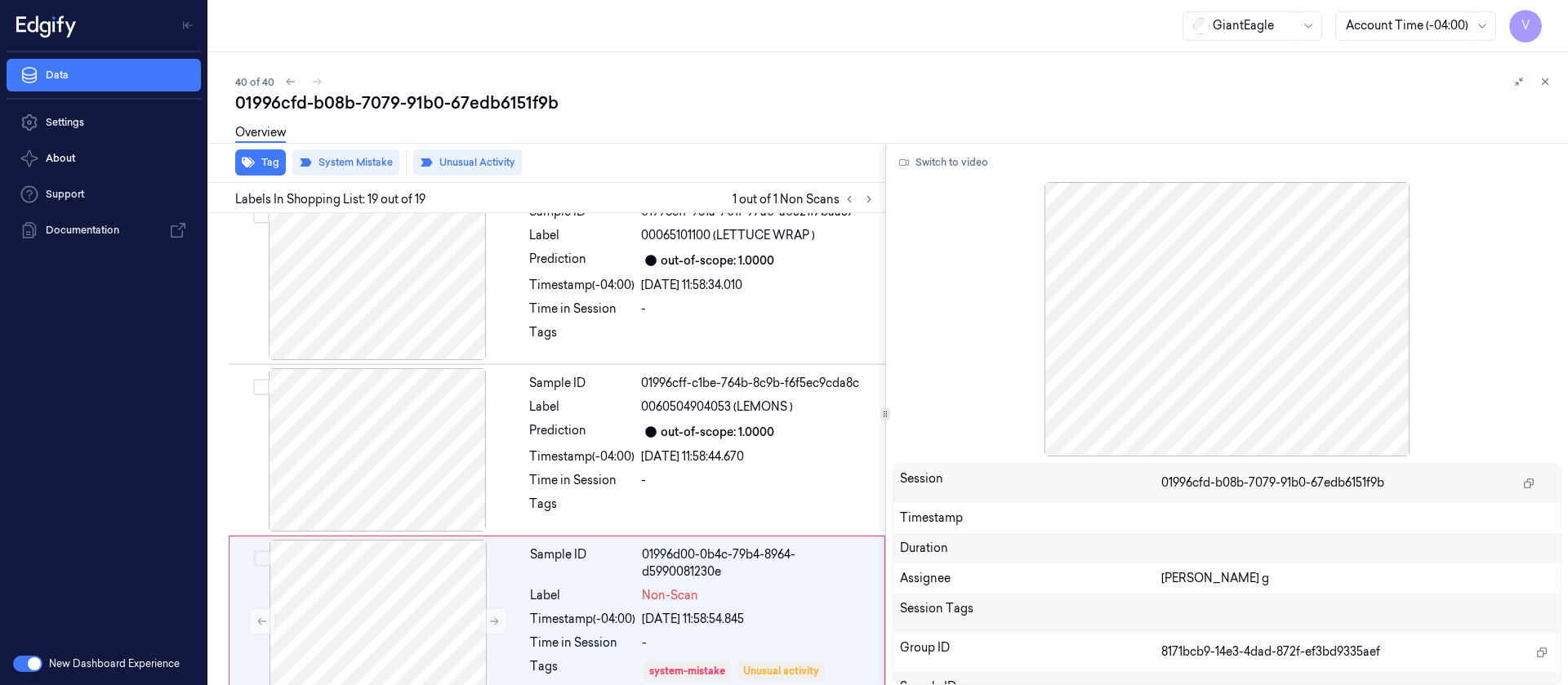
click at [723, 147] on div "Overview" at bounding box center [894, 135] width 1319 height 42
click at [1547, 84] on icon at bounding box center [1545, 82] width 12 height 12
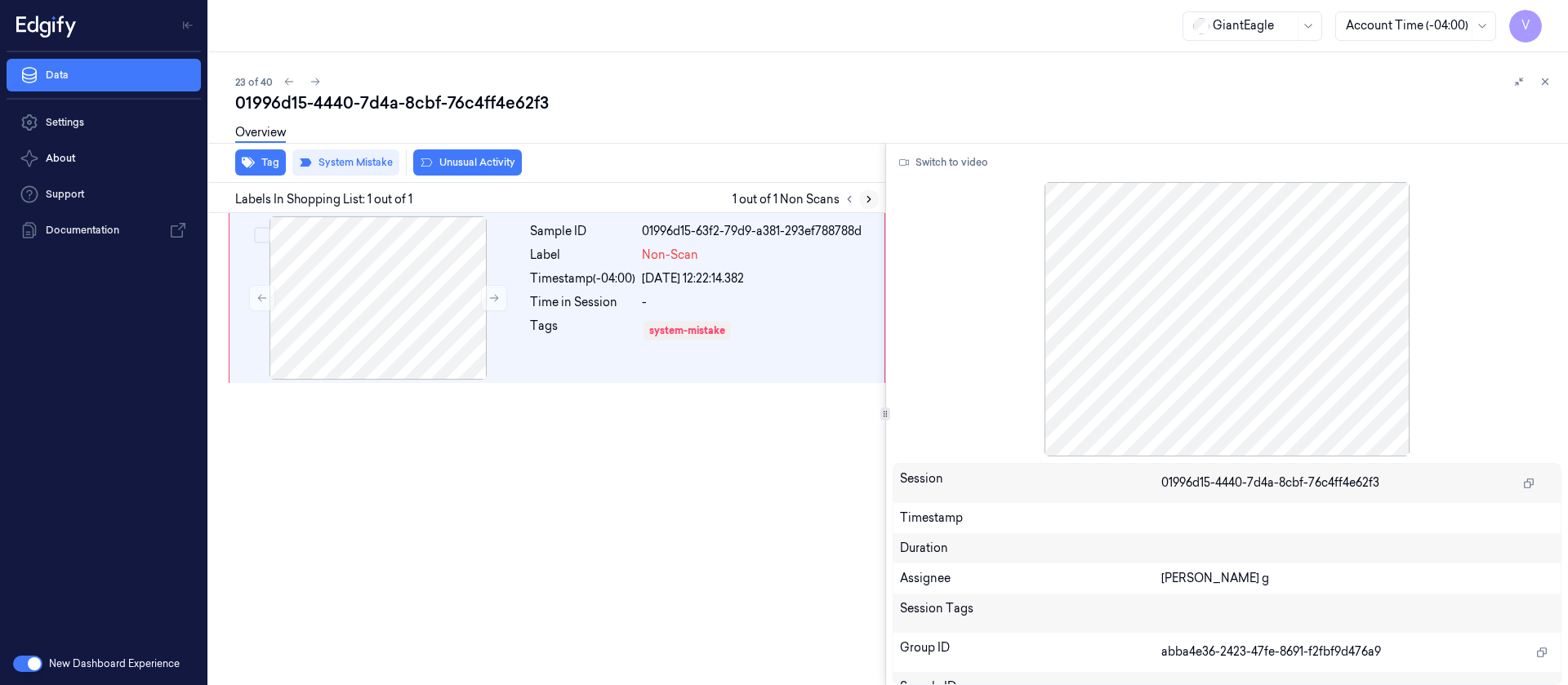
click at [864, 203] on icon at bounding box center [869, 199] width 12 height 12
